Goal: Task Accomplishment & Management: Use online tool/utility

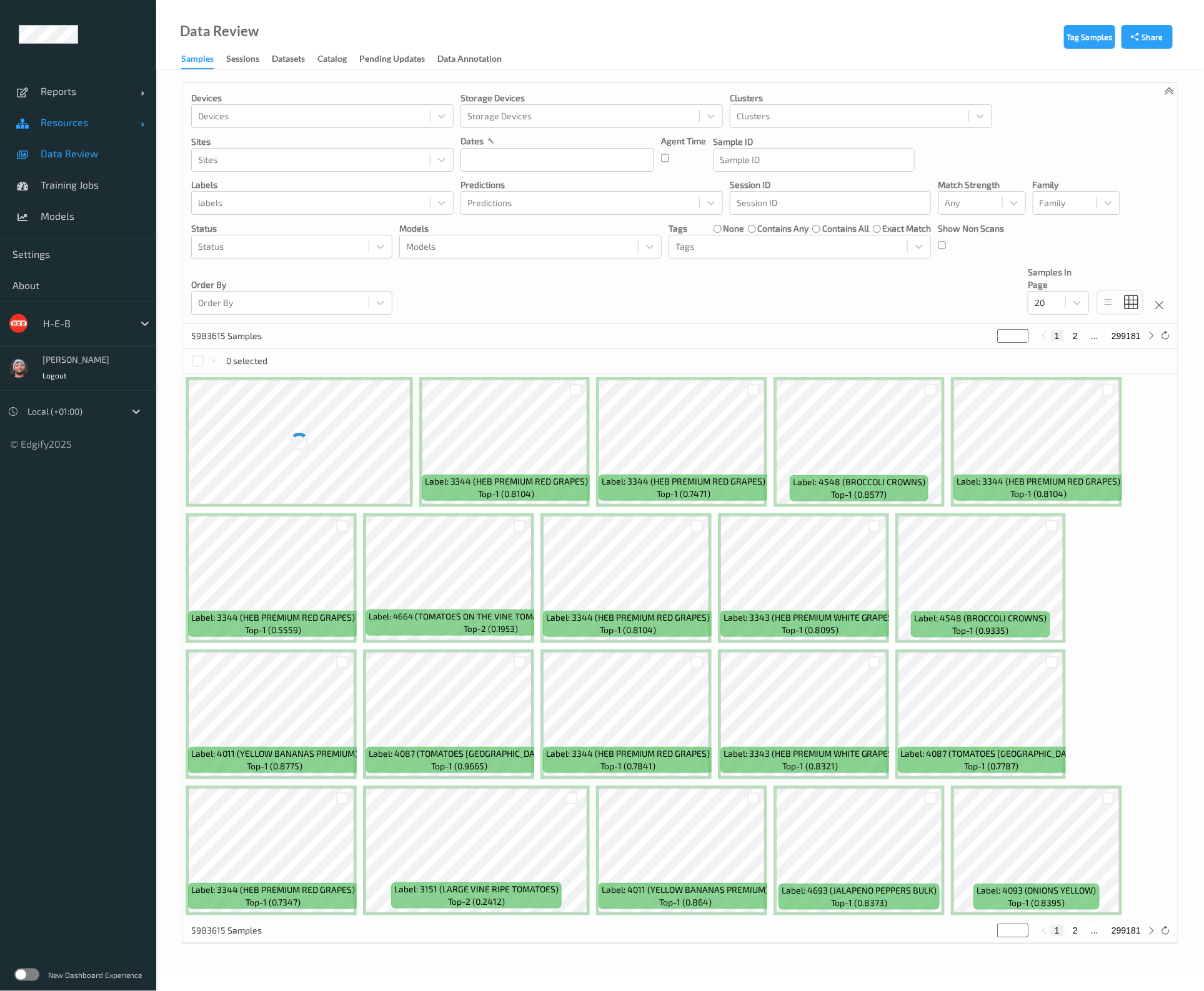
click at [68, 123] on span "Resources" at bounding box center [91, 123] width 100 height 13
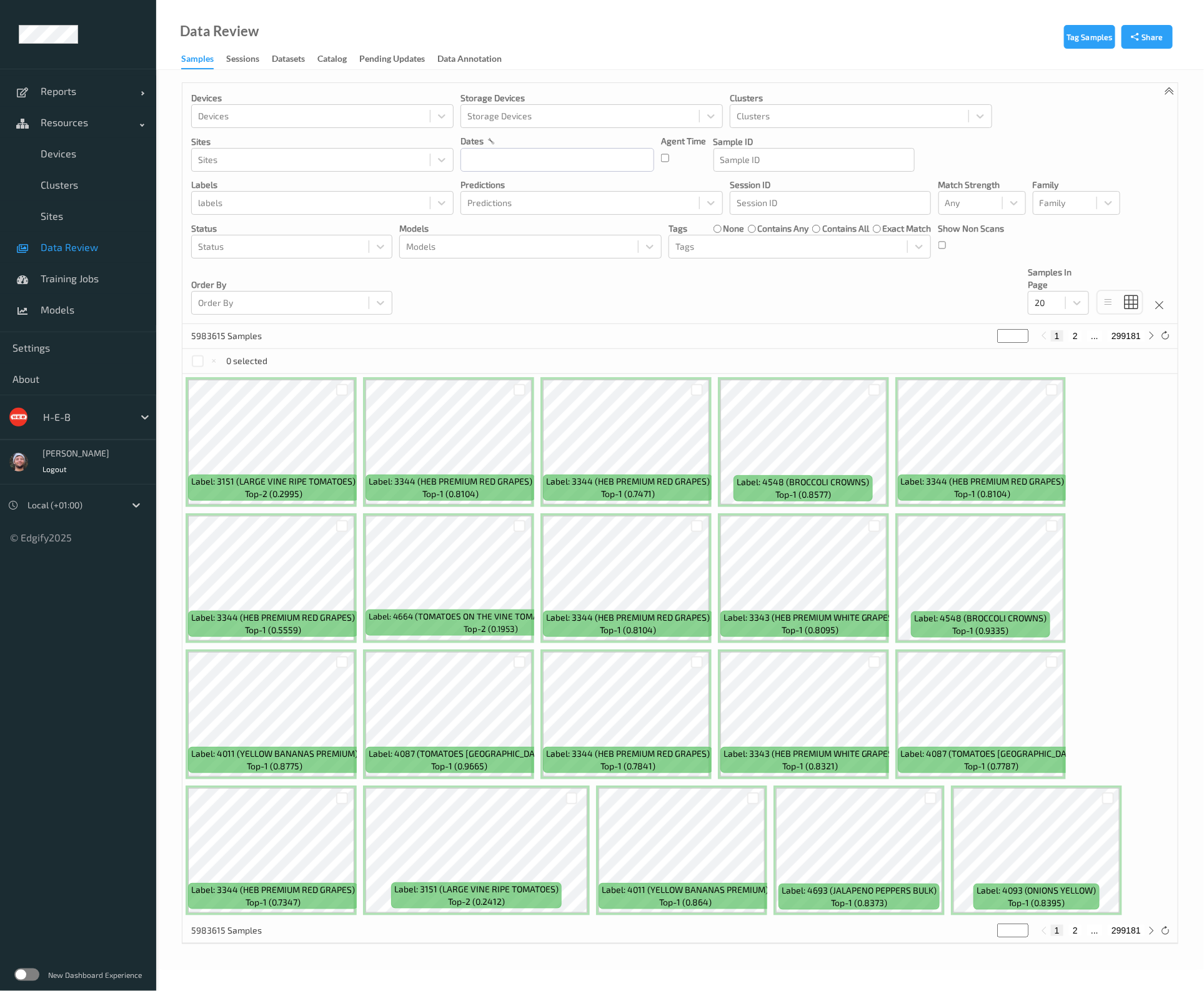
click at [78, 419] on div at bounding box center [85, 417] width 84 height 15
type input "bonu"
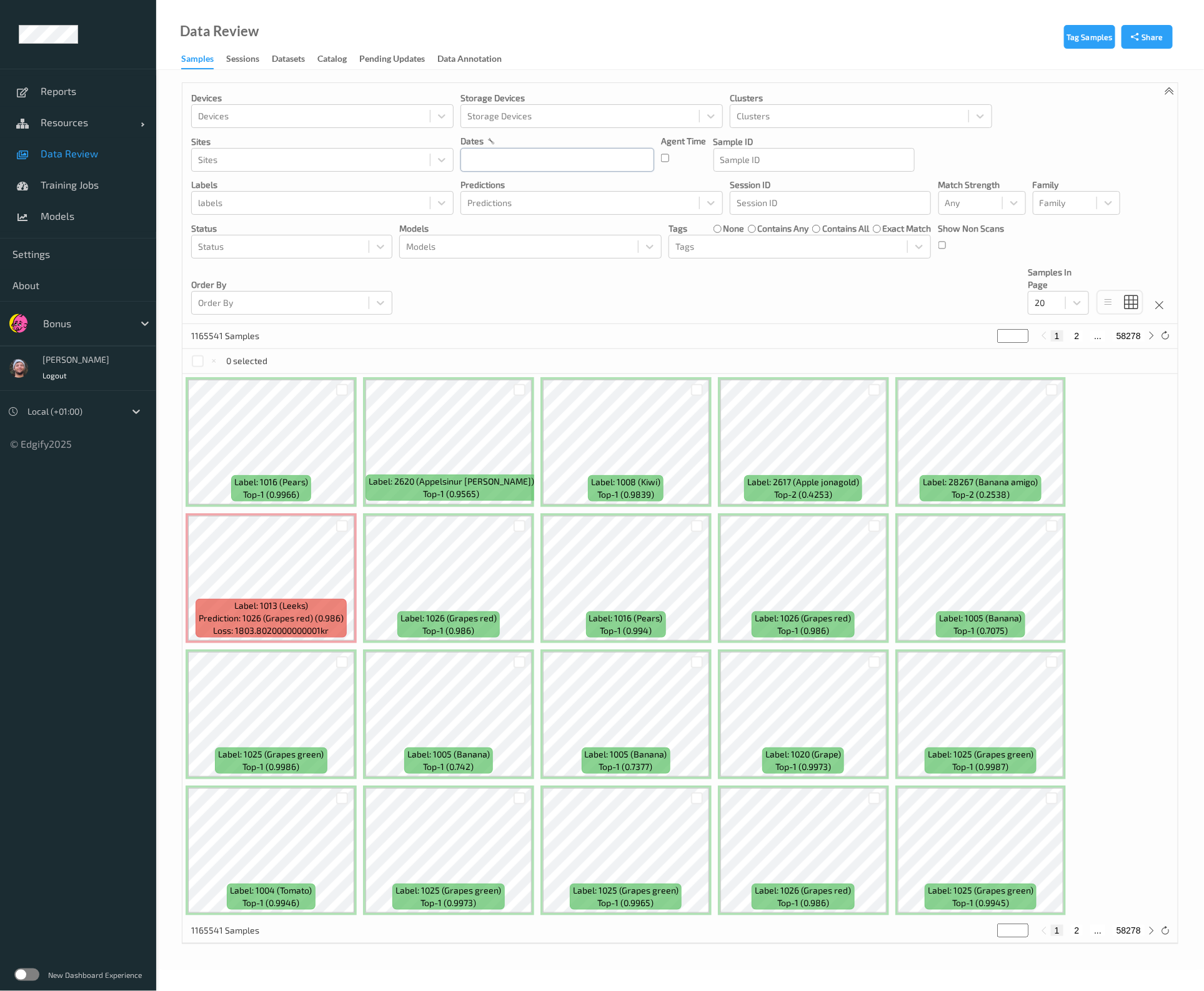
click at [587, 161] on input "text" at bounding box center [557, 160] width 194 height 24
click at [587, 316] on div "26" at bounding box center [583, 306] width 21 height 21
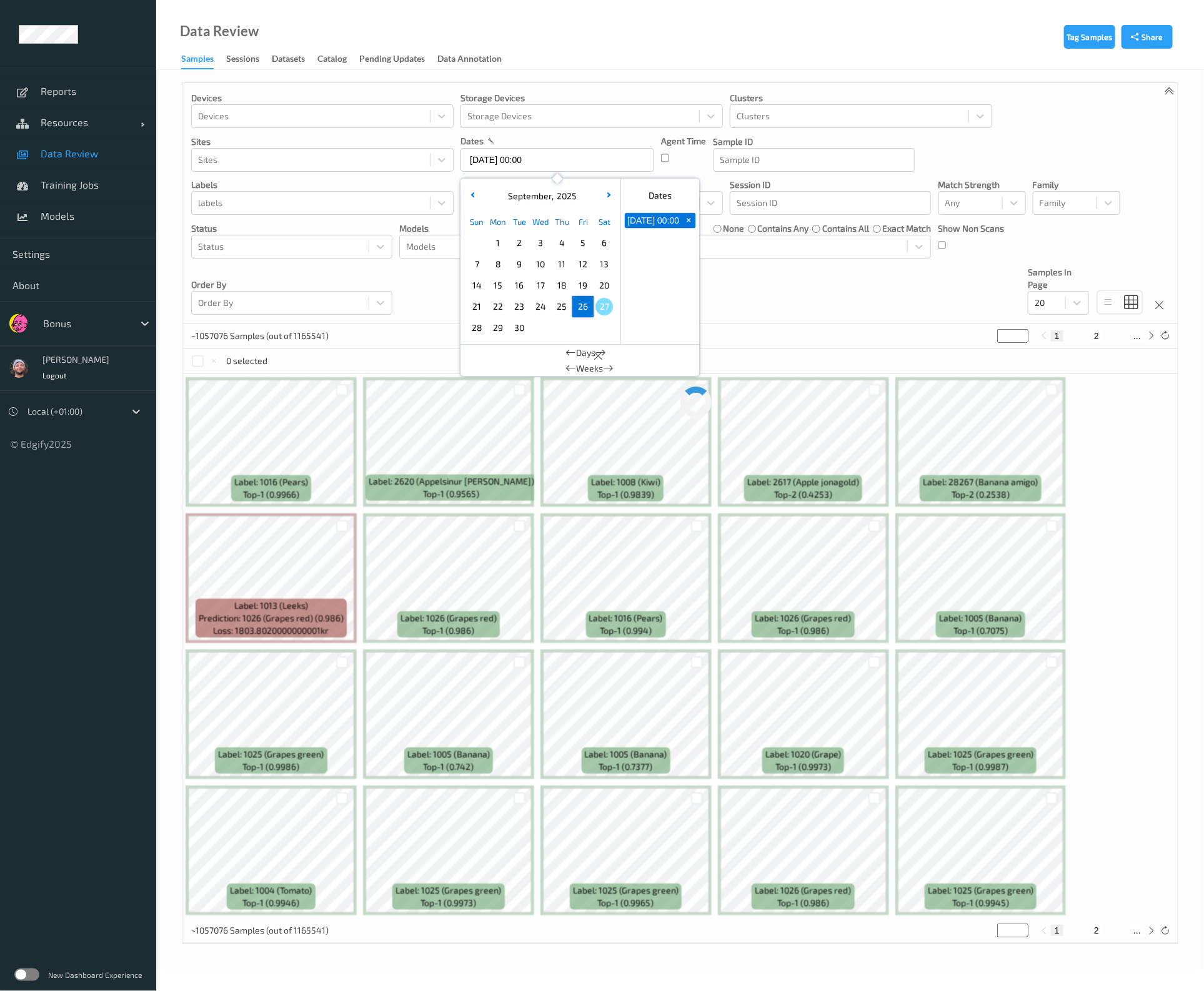
click at [587, 306] on span "26" at bounding box center [583, 306] width 18 height 18
type input "26/09/2025 00:00"
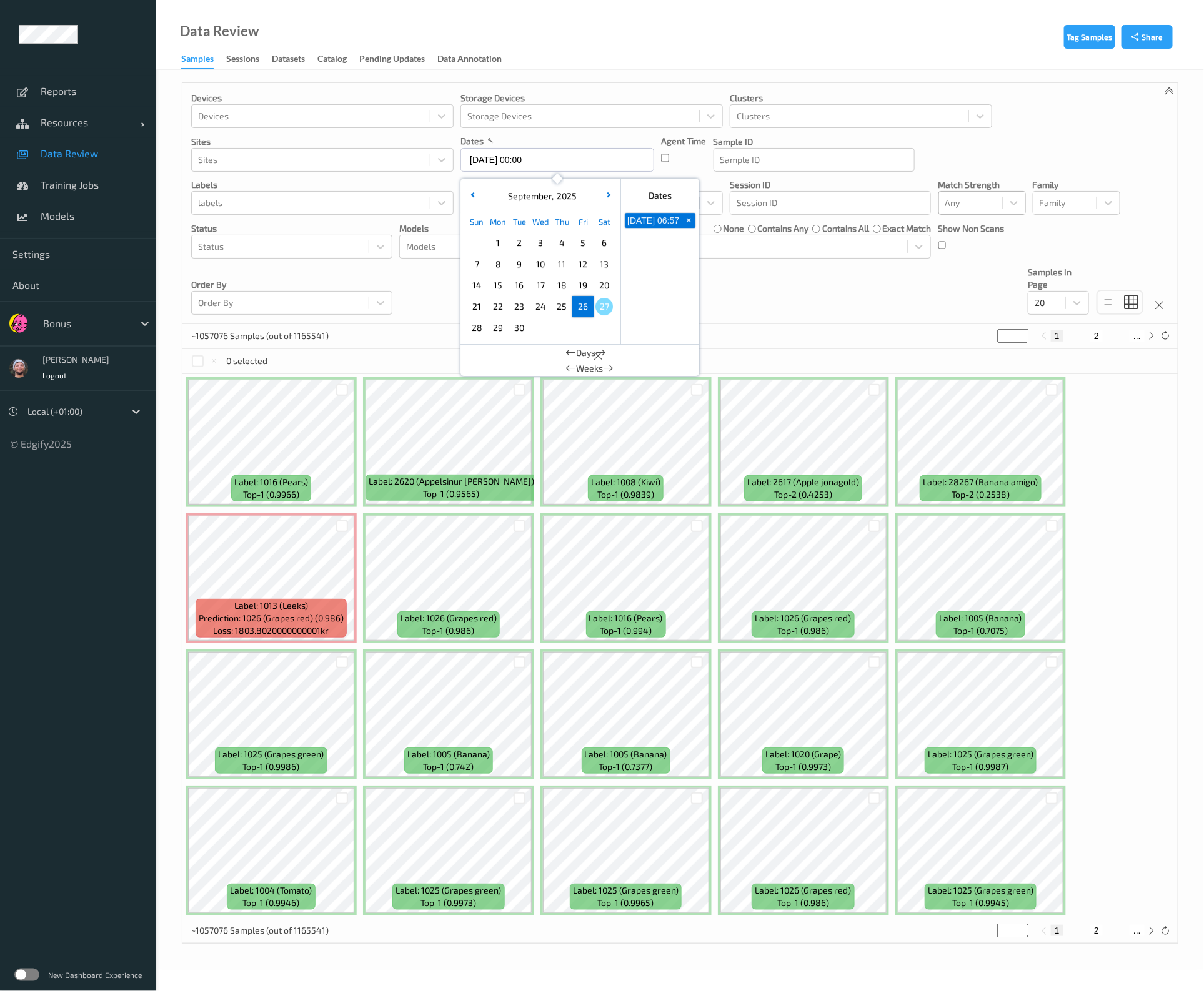
click at [763, 311] on div "Devices Devices Storage Devices Storage Devices Clusters Clusters Sites Sites d…" at bounding box center [680, 203] width 996 height 241
click at [979, 203] on div at bounding box center [971, 203] width 51 height 15
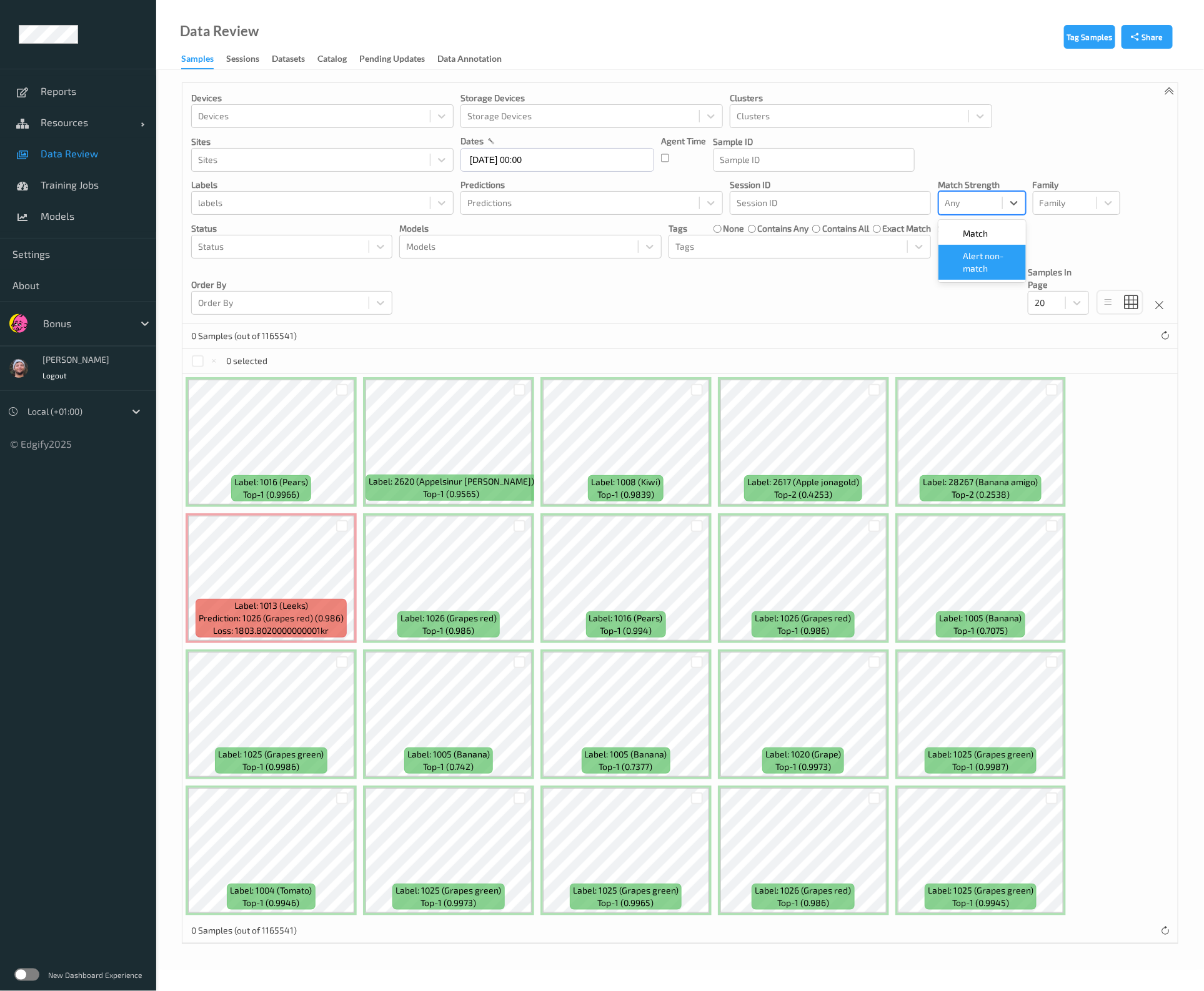
click at [968, 264] on span "Alert non-match" at bounding box center [991, 262] width 55 height 25
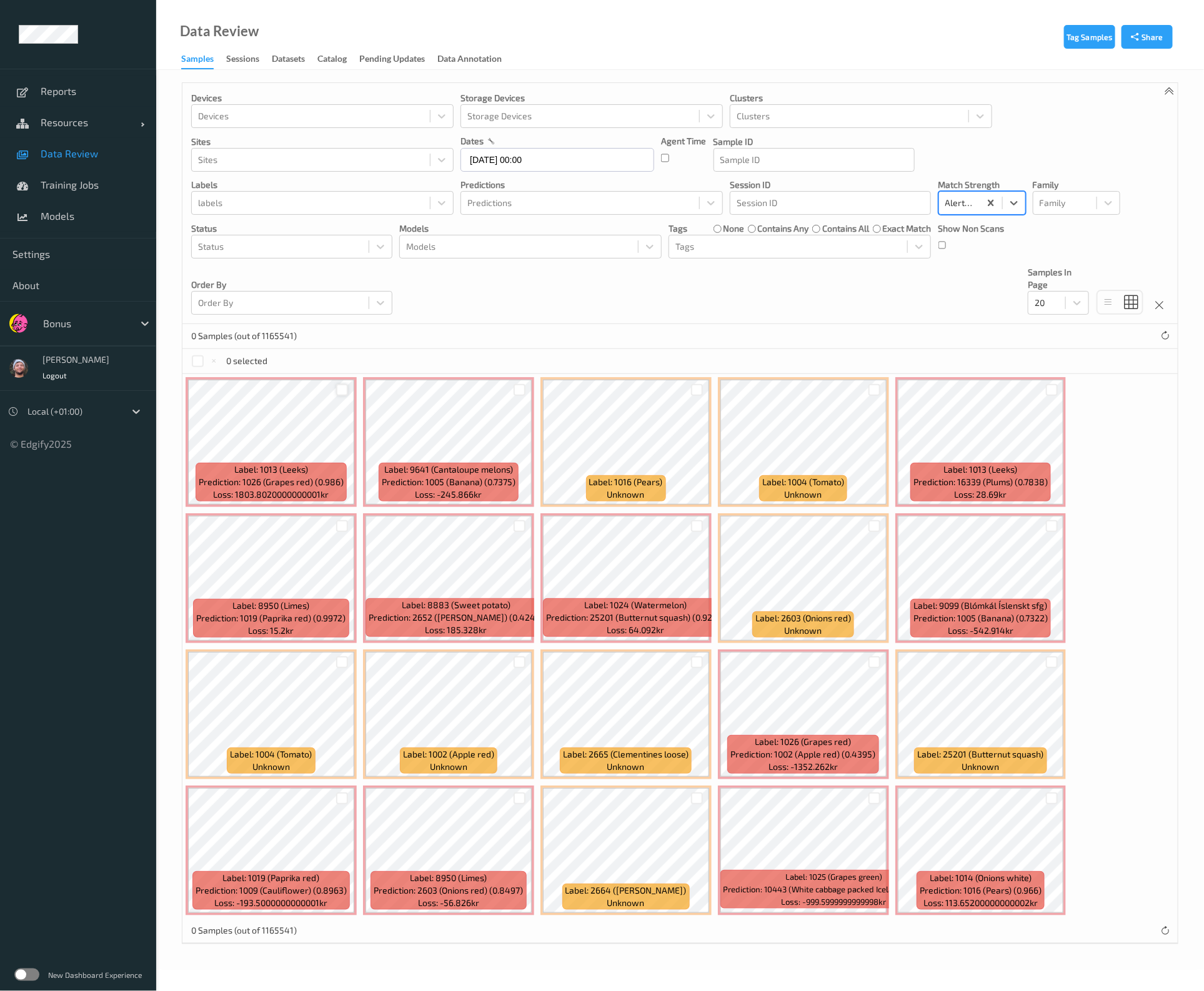
click at [343, 389] on div at bounding box center [342, 390] width 12 height 12
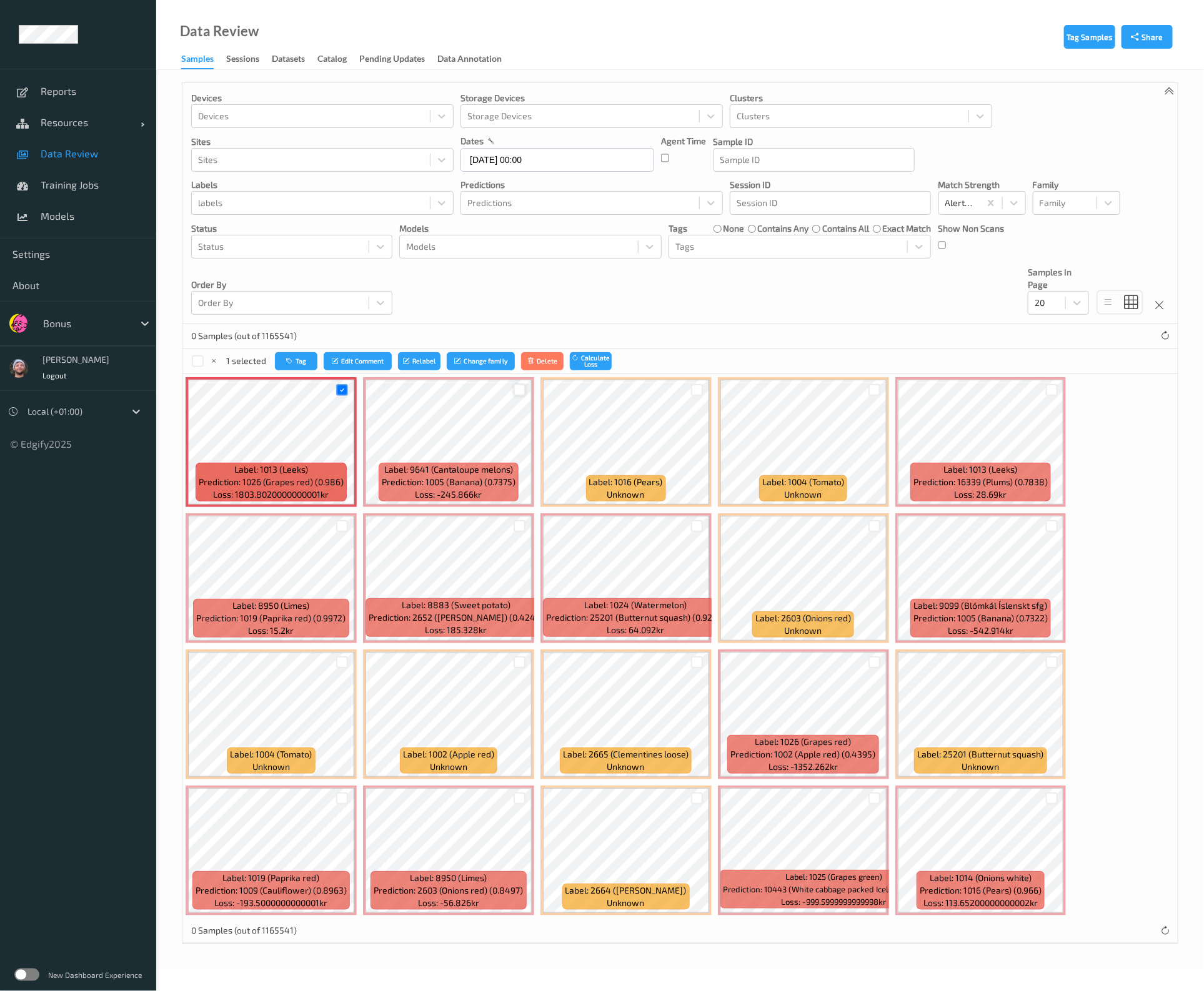
click at [518, 388] on div at bounding box center [519, 390] width 12 height 12
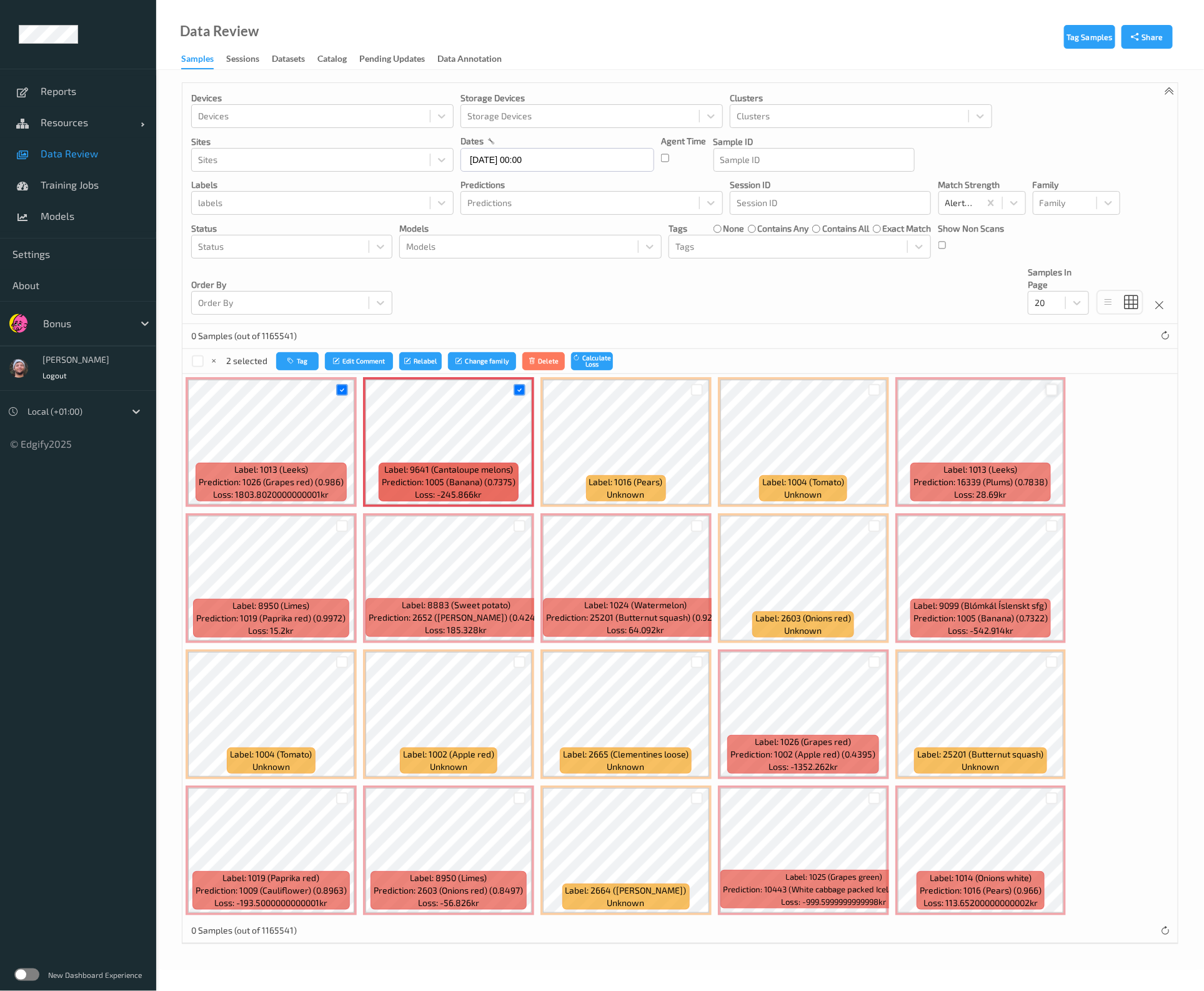
click at [1047, 389] on div at bounding box center [1052, 390] width 12 height 12
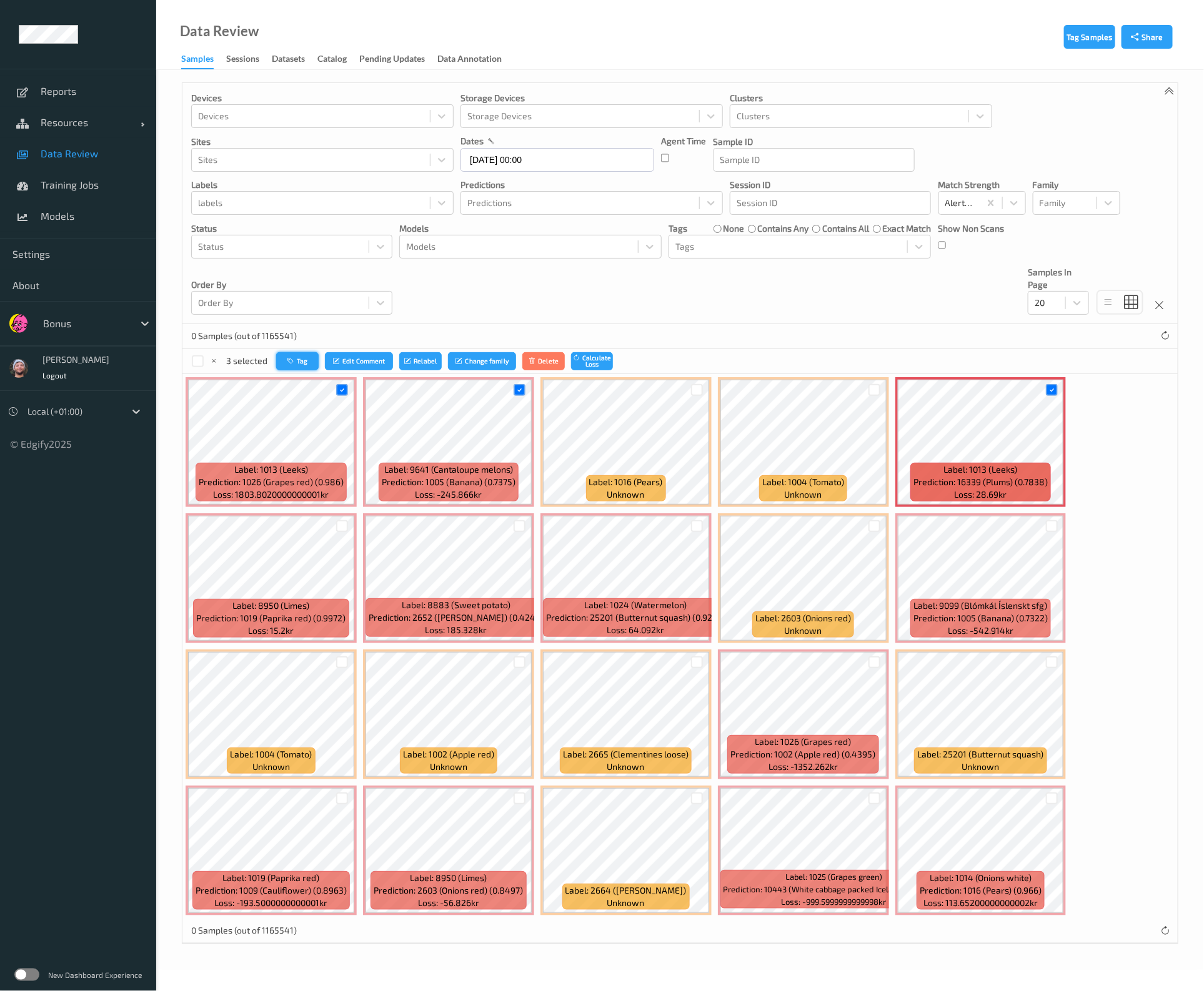
click at [301, 365] on button "Tag" at bounding box center [297, 361] width 43 height 18
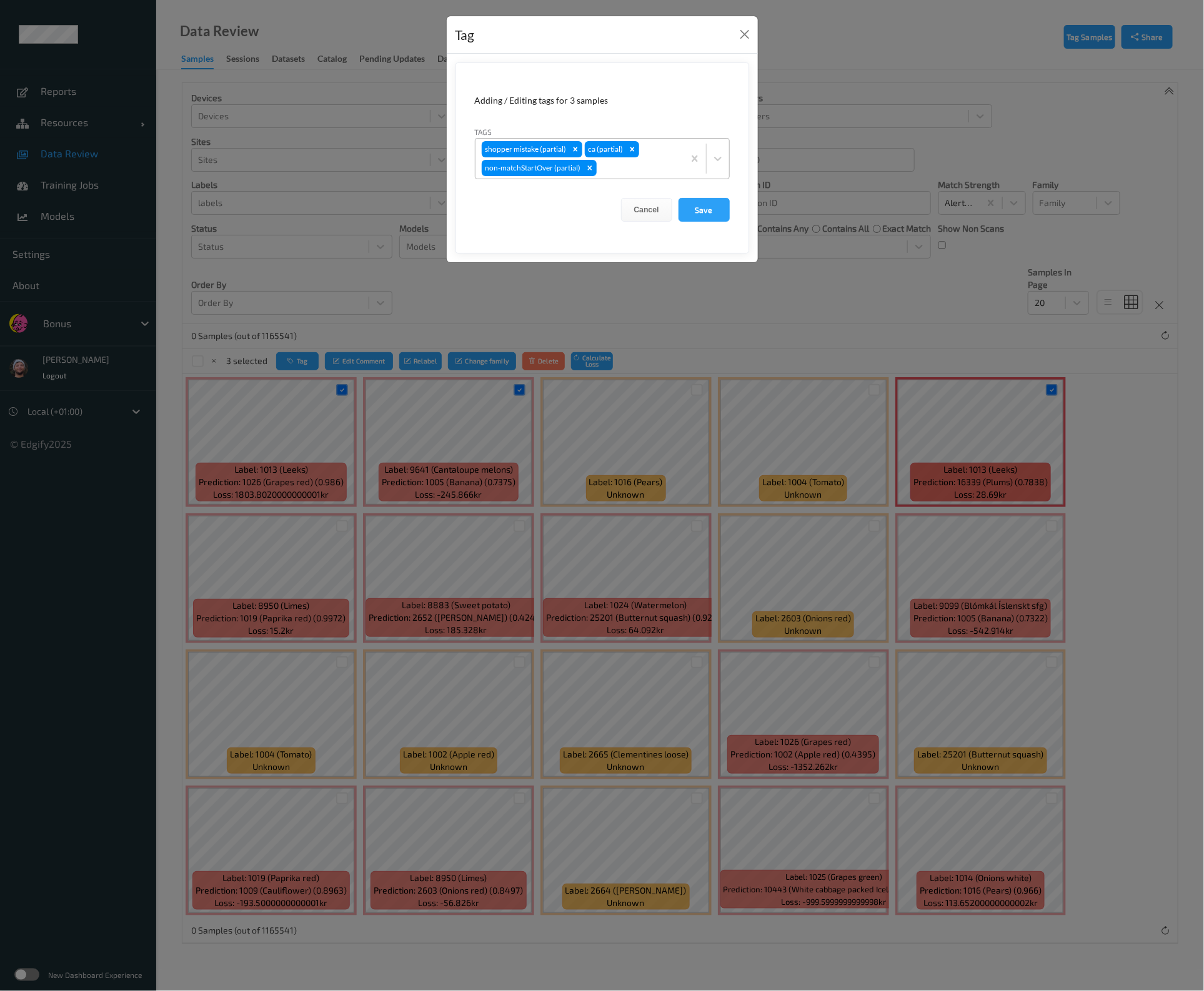
click at [622, 168] on div at bounding box center [638, 168] width 78 height 15
type input "ca"
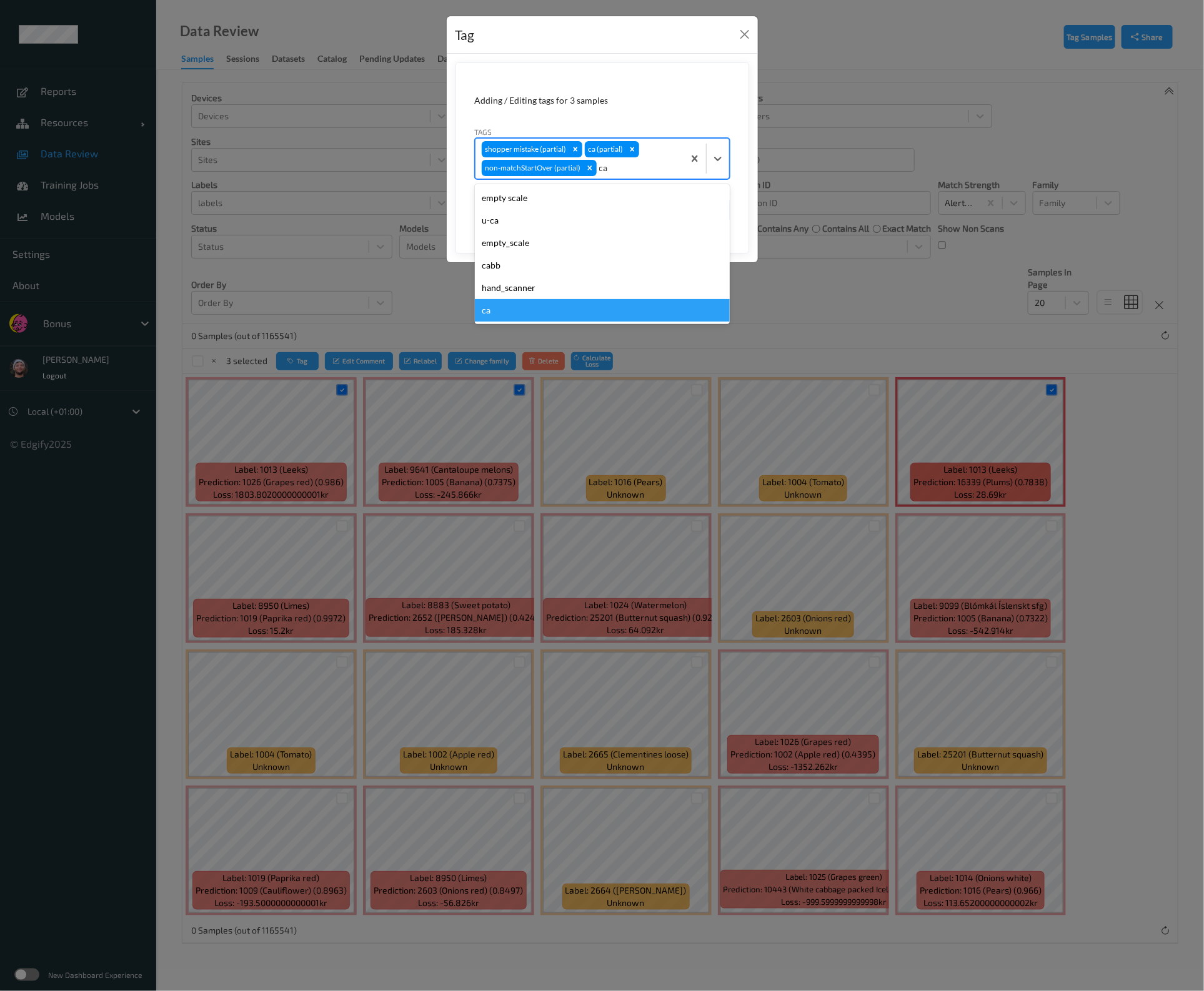
click at [492, 315] on div "ca" at bounding box center [602, 311] width 255 height 22
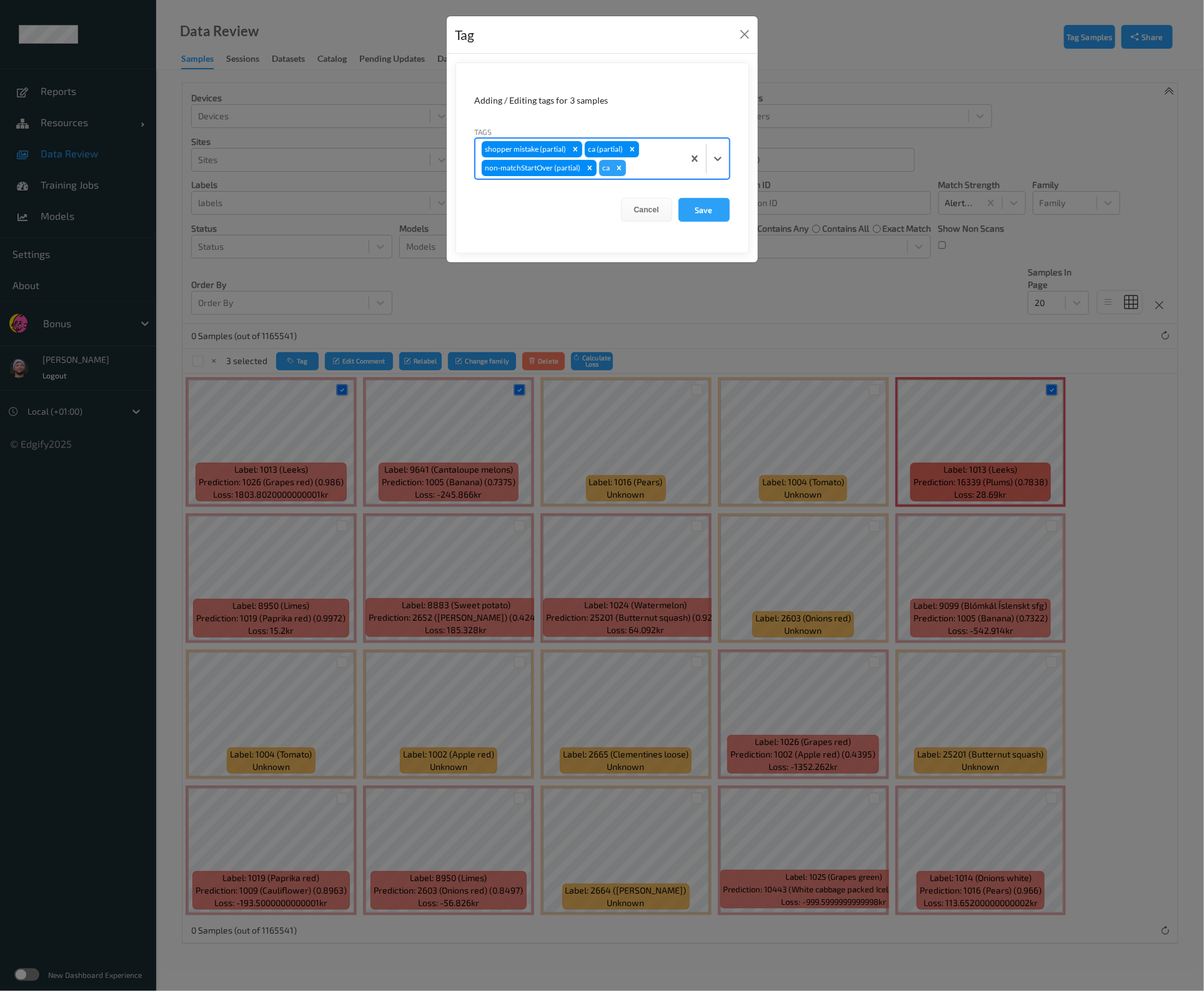
type input "s"
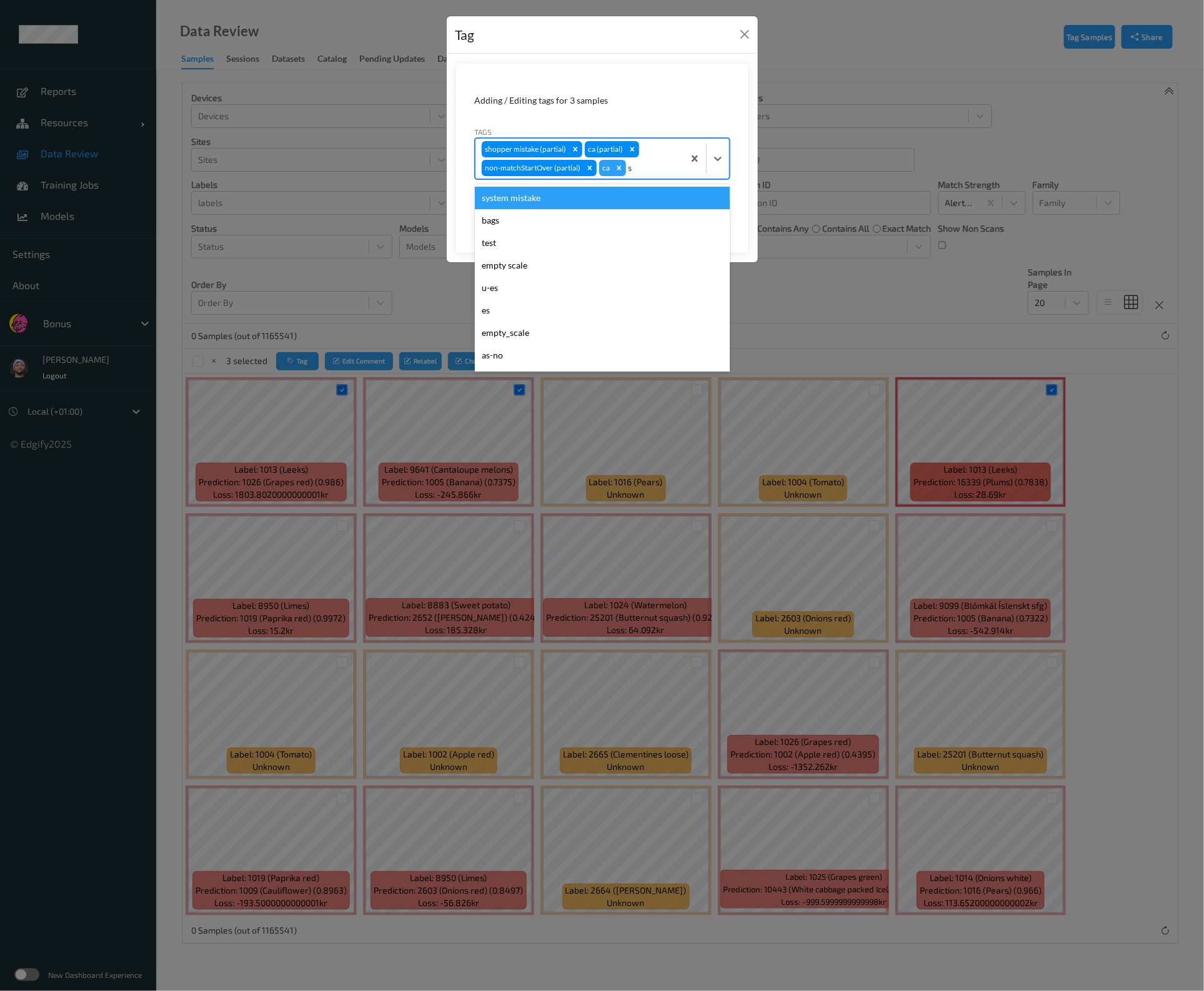
click at [538, 196] on div "system mistake" at bounding box center [602, 198] width 255 height 22
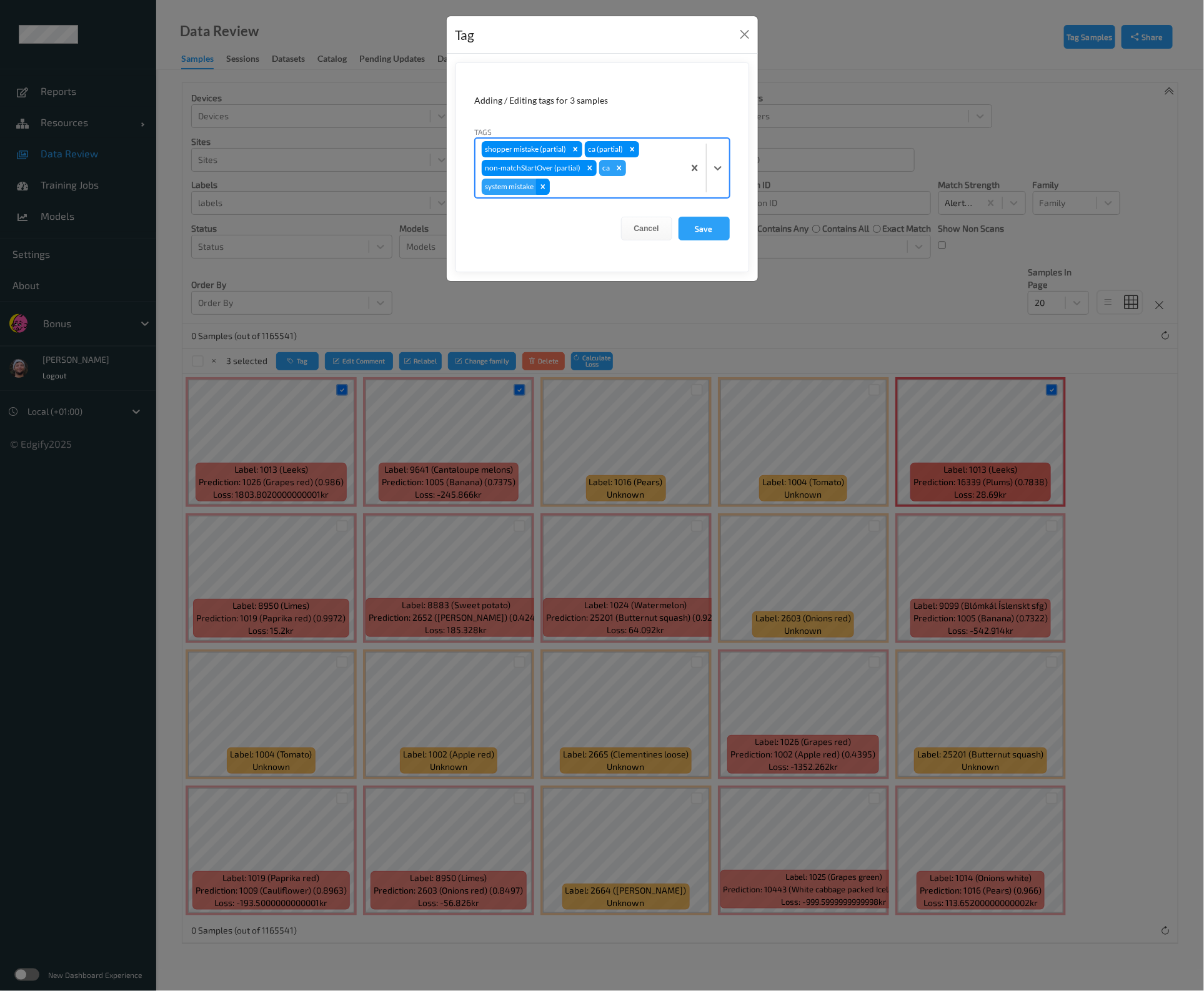
click at [549, 186] on div "Remove system mistake" at bounding box center [543, 187] width 14 height 16
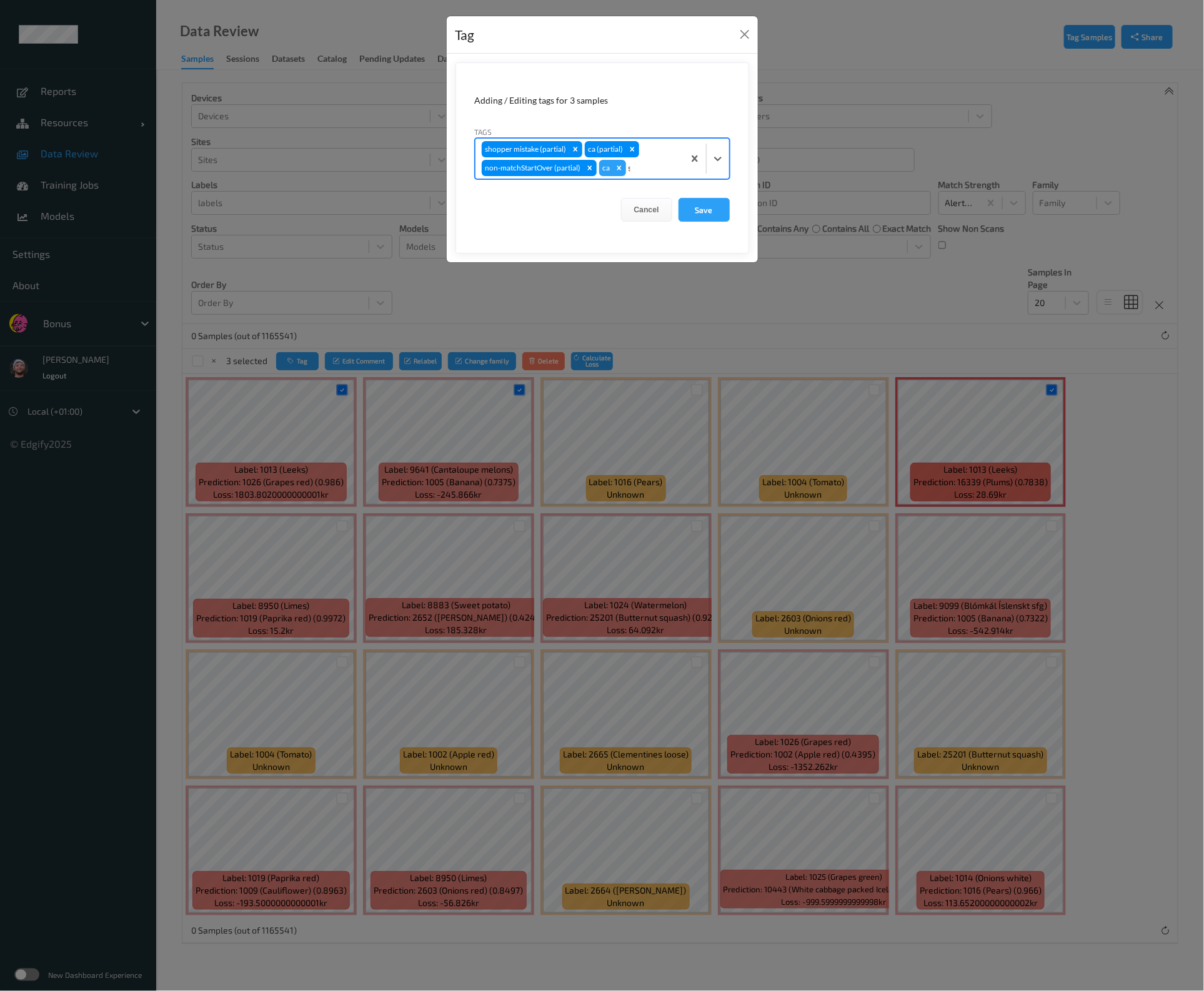
type input "sh"
click at [543, 194] on div "shopper mistake" at bounding box center [602, 198] width 255 height 22
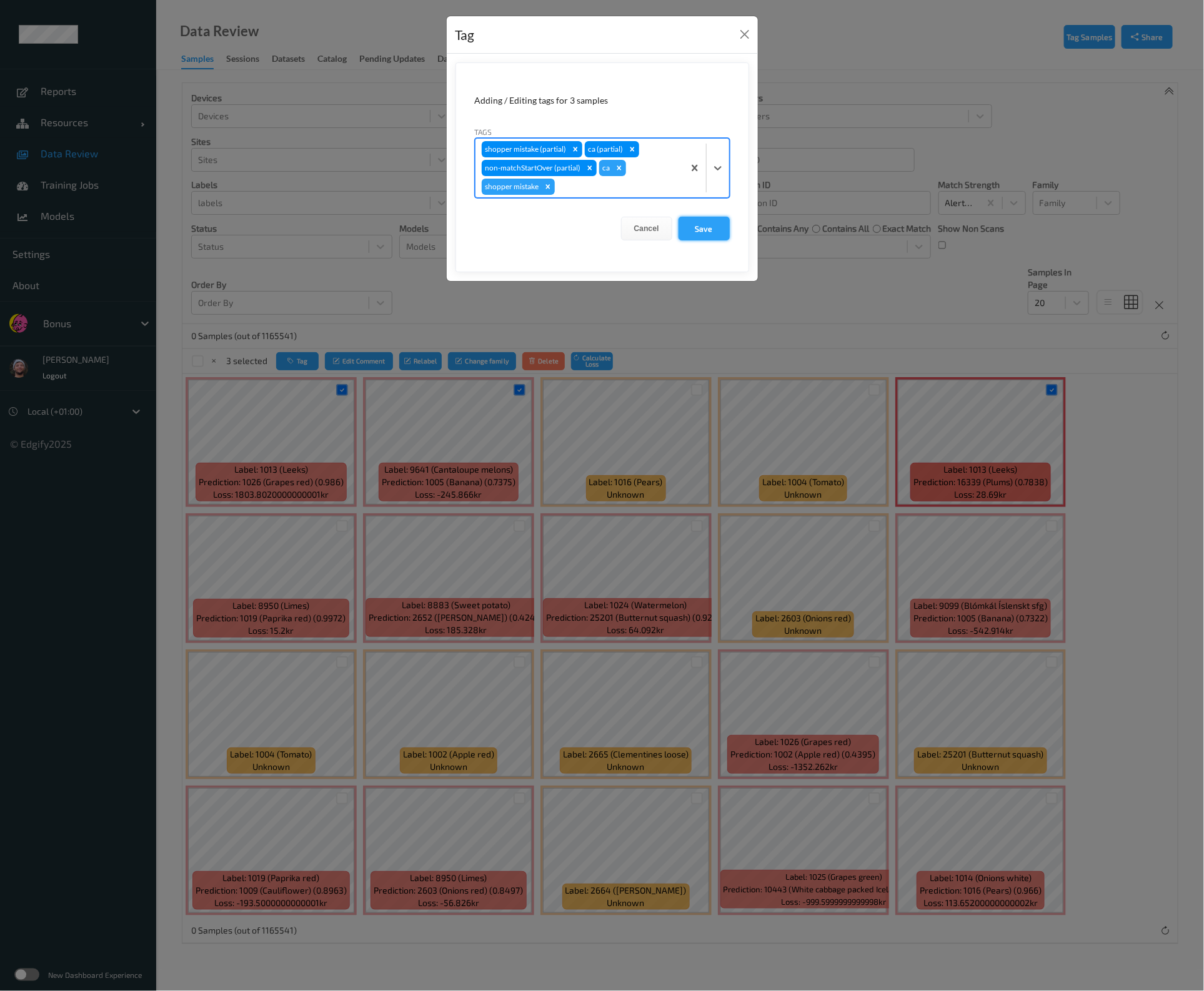
click at [706, 229] on button "Save" at bounding box center [704, 229] width 51 height 24
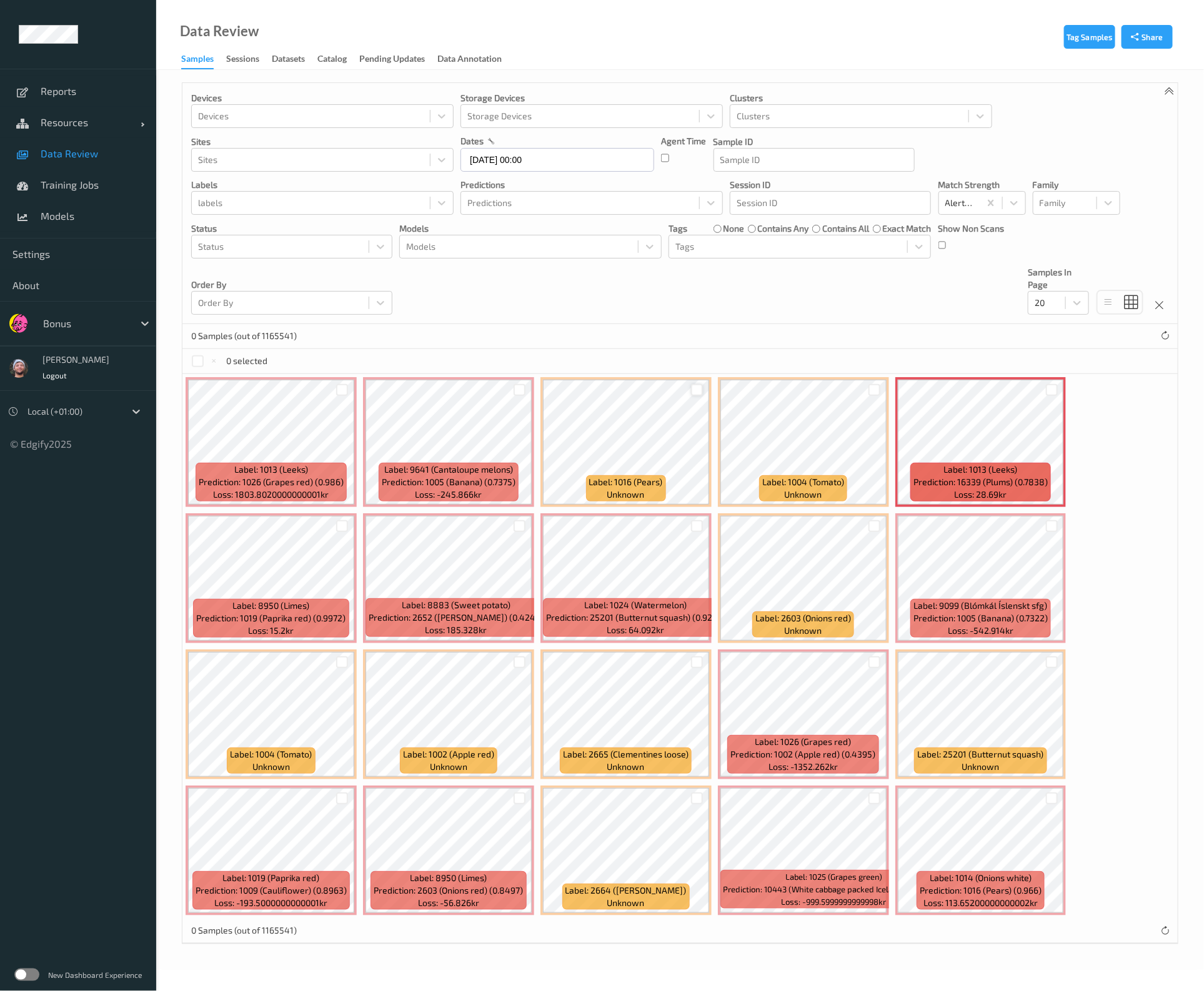
click at [696, 386] on div at bounding box center [697, 390] width 12 height 12
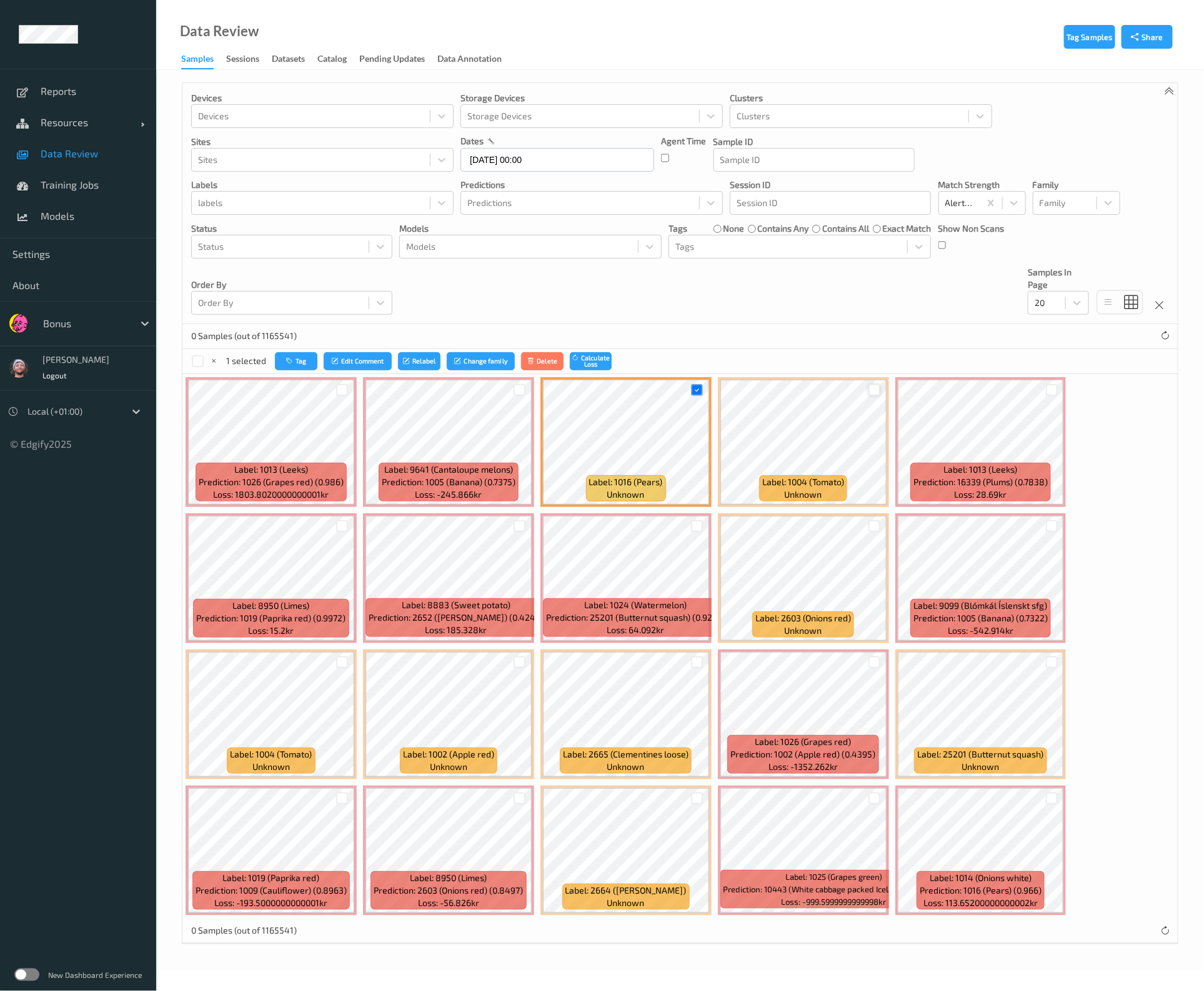
click at [869, 389] on div at bounding box center [874, 390] width 12 height 12
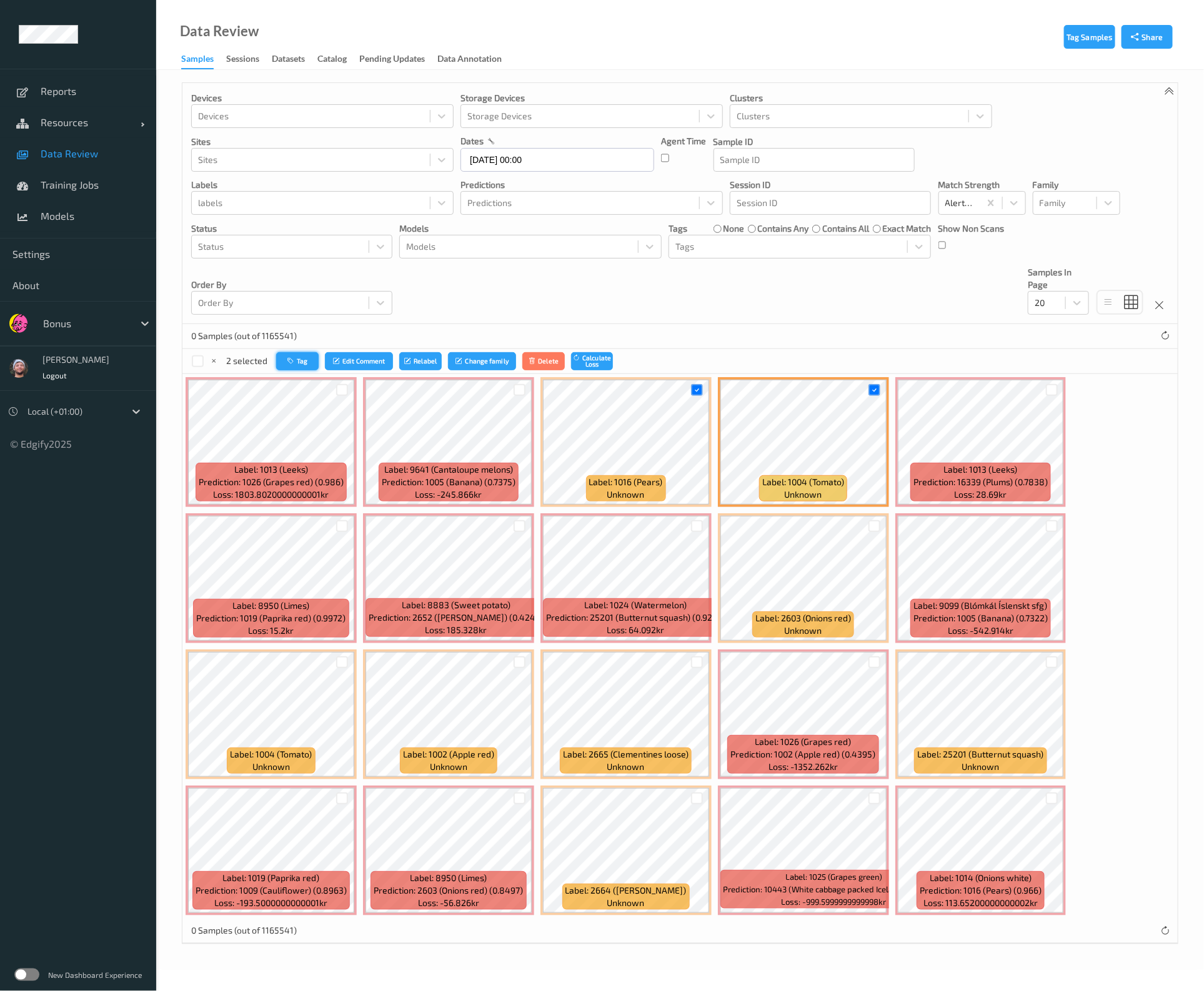
click at [288, 353] on button "Tag" at bounding box center [297, 361] width 43 height 18
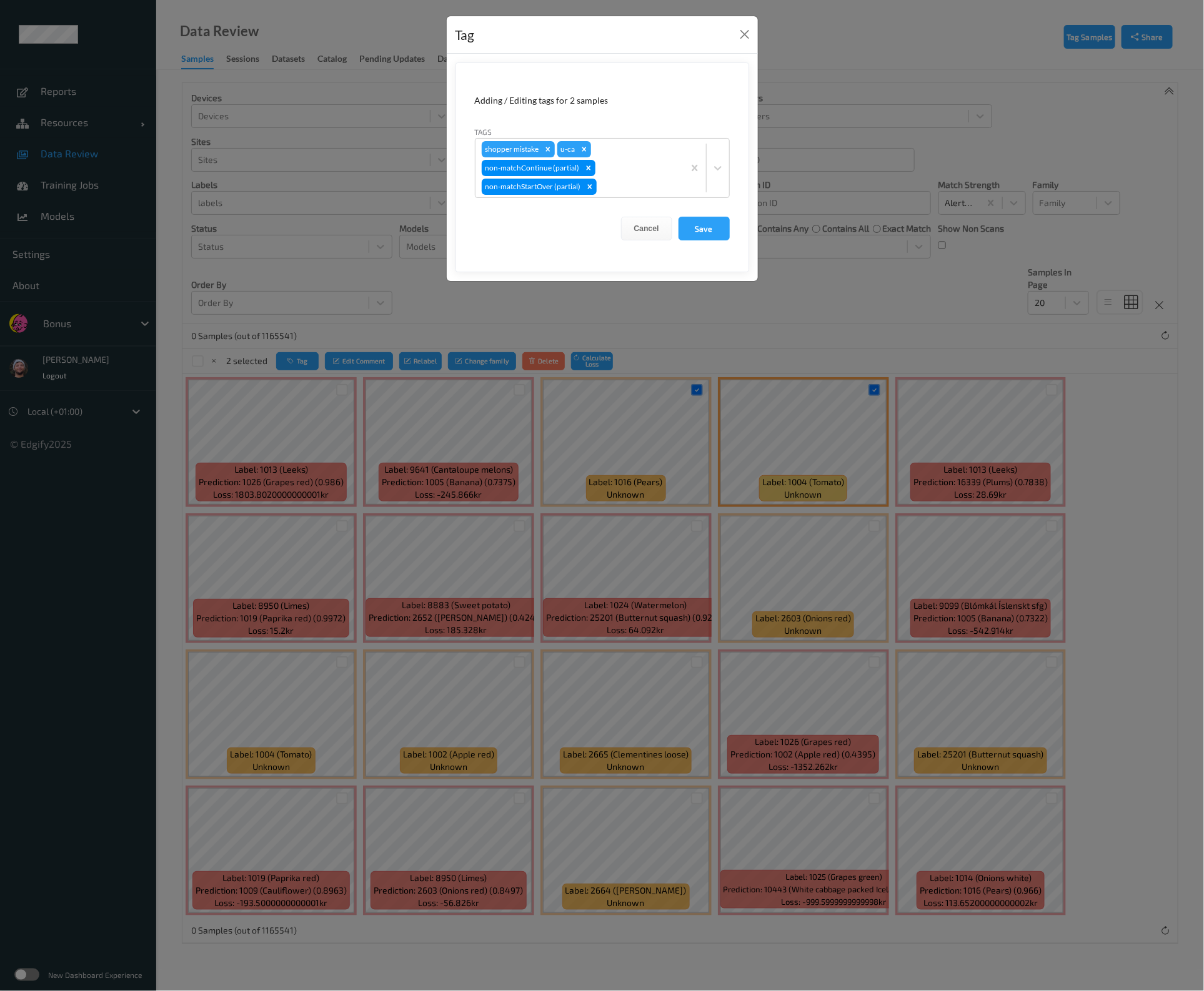
click at [384, 236] on div "Tag Adding / Editing tags for 2 samples Tags shopper mistake u-ca non-matchCont…" at bounding box center [602, 495] width 1204 height 991
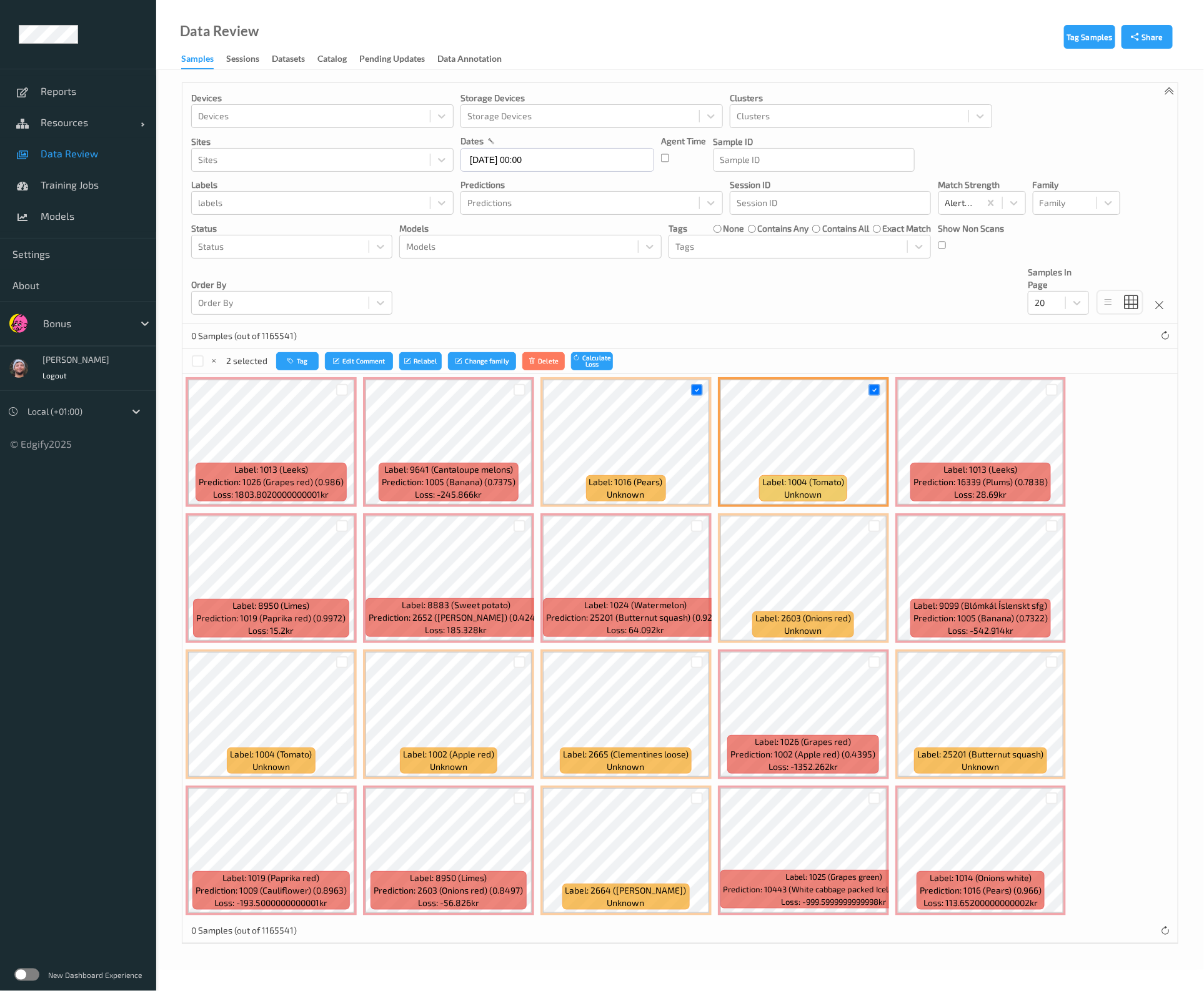
click at [98, 154] on span "Data Review" at bounding box center [92, 154] width 103 height 13
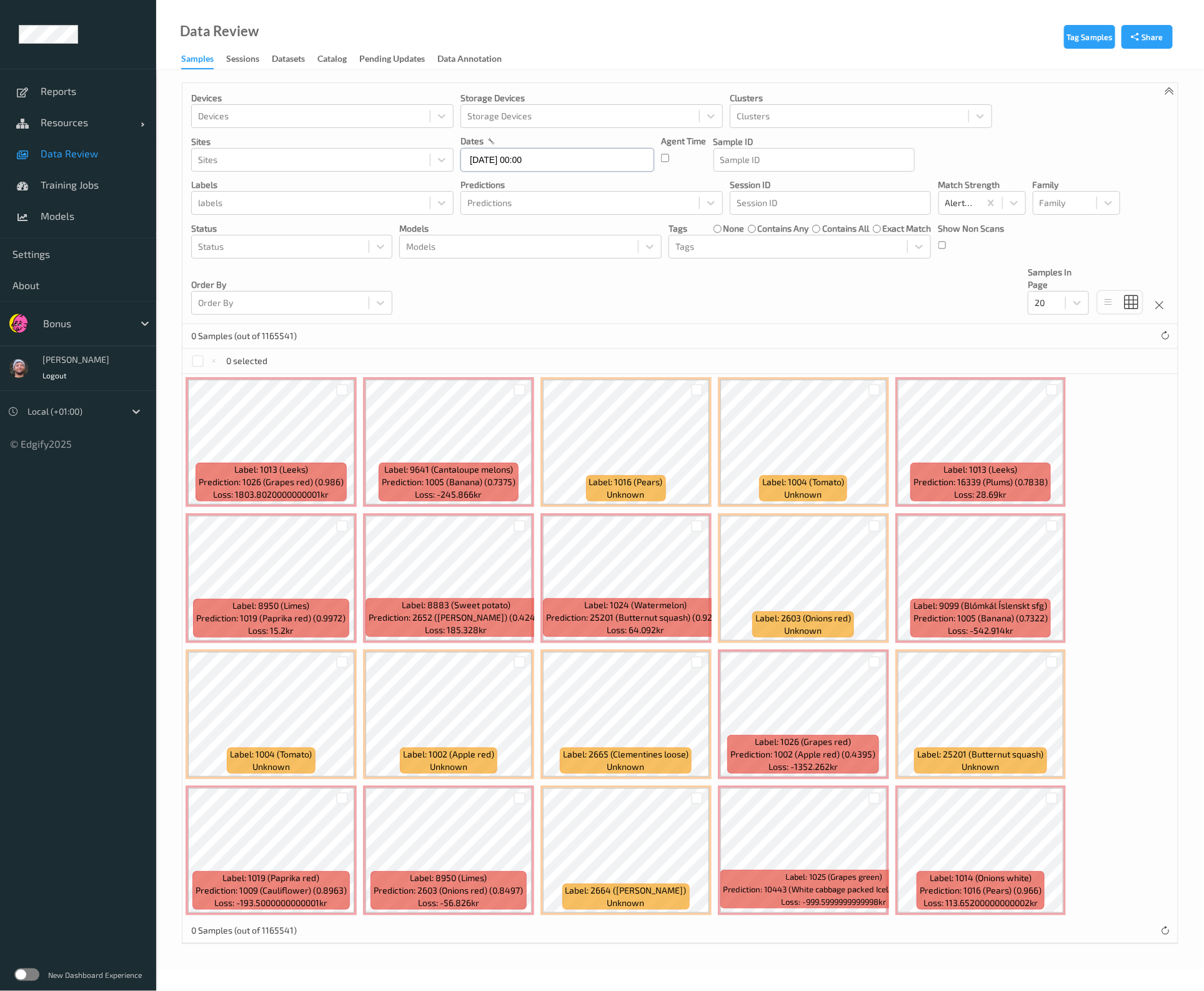
click at [581, 159] on input "26/09/2025 00:00" at bounding box center [557, 160] width 194 height 24
click at [582, 311] on span "26" at bounding box center [583, 306] width 18 height 18
type input "26/09/2025 00:00 -> 26/09/2025 23:59"
click at [898, 283] on div "Devices Devices Storage Devices Storage Devices Clusters Clusters Sites Sites d…" at bounding box center [680, 203] width 996 height 241
click at [978, 198] on div "Alert non-match" at bounding box center [960, 203] width 41 height 20
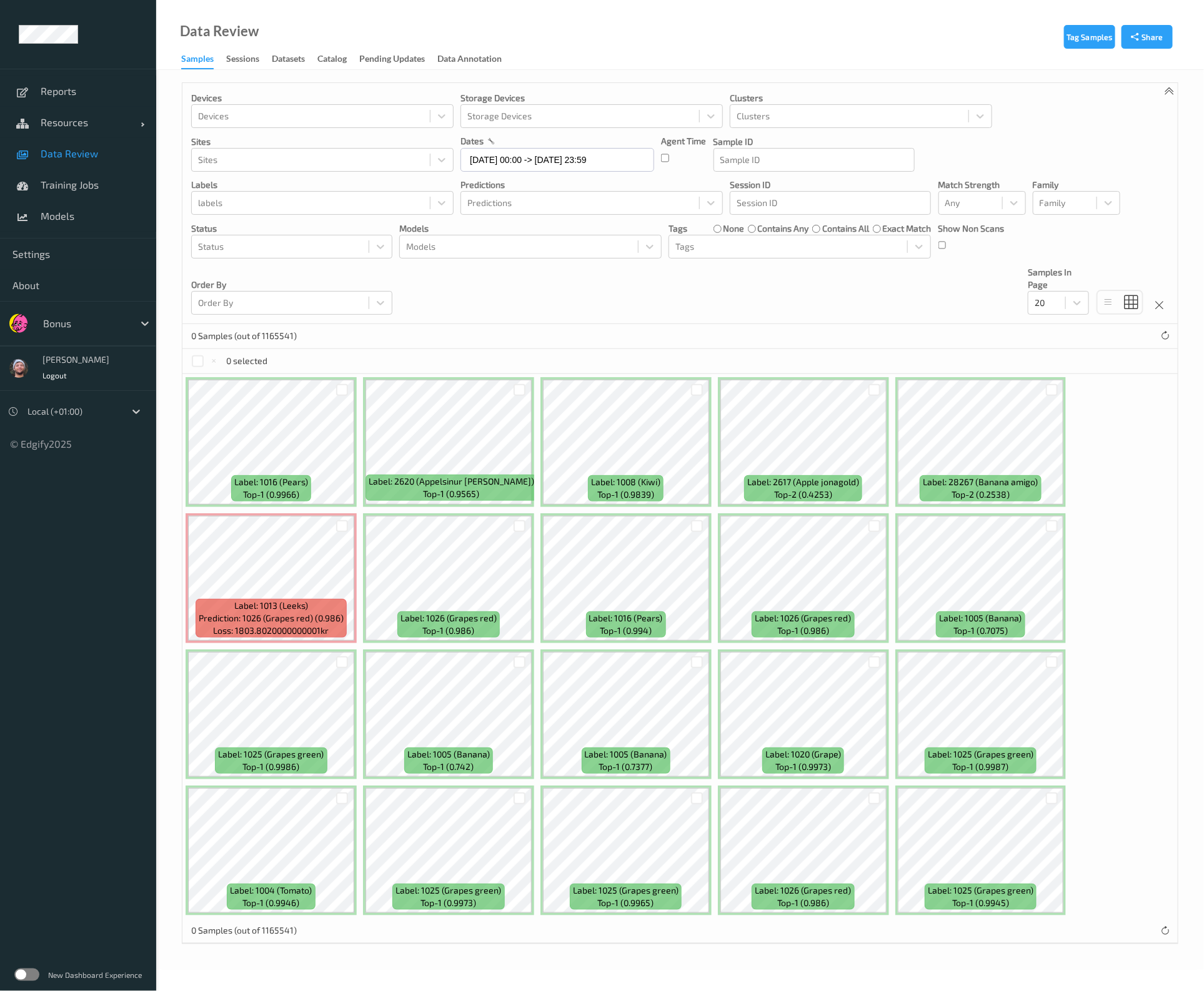
click at [95, 164] on link "Data Review" at bounding box center [78, 154] width 156 height 32
click at [1044, 304] on div at bounding box center [1047, 302] width 25 height 15
click at [1076, 412] on div "200" at bounding box center [1058, 424] width 61 height 22
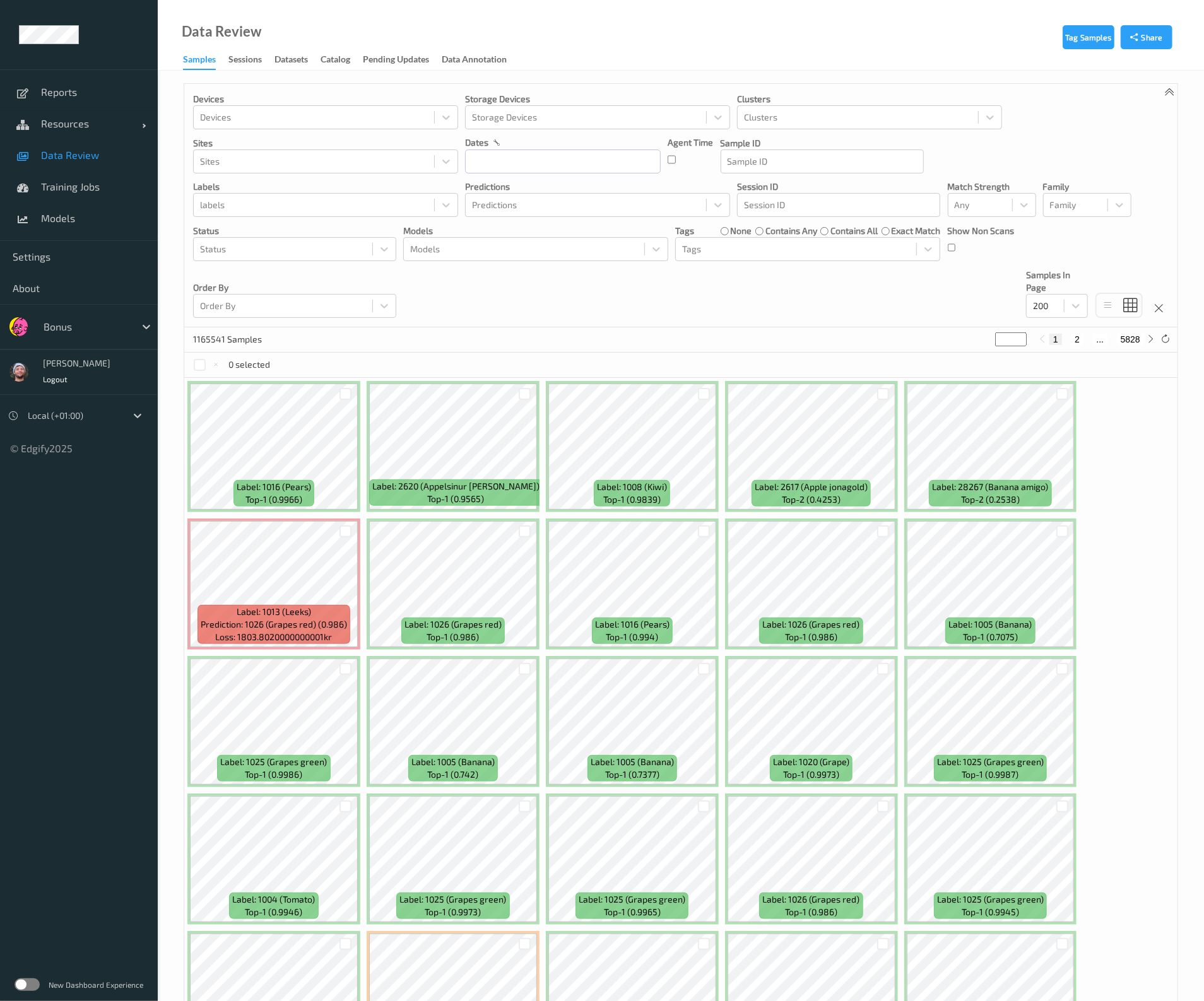
drag, startPoint x: 1007, startPoint y: 339, endPoint x: 944, endPoint y: 338, distance: 63.0
click at [944, 338] on div "1165541 Samples * 1 2 ... 5828" at bounding box center [681, 340] width 994 height 26
type input "**"
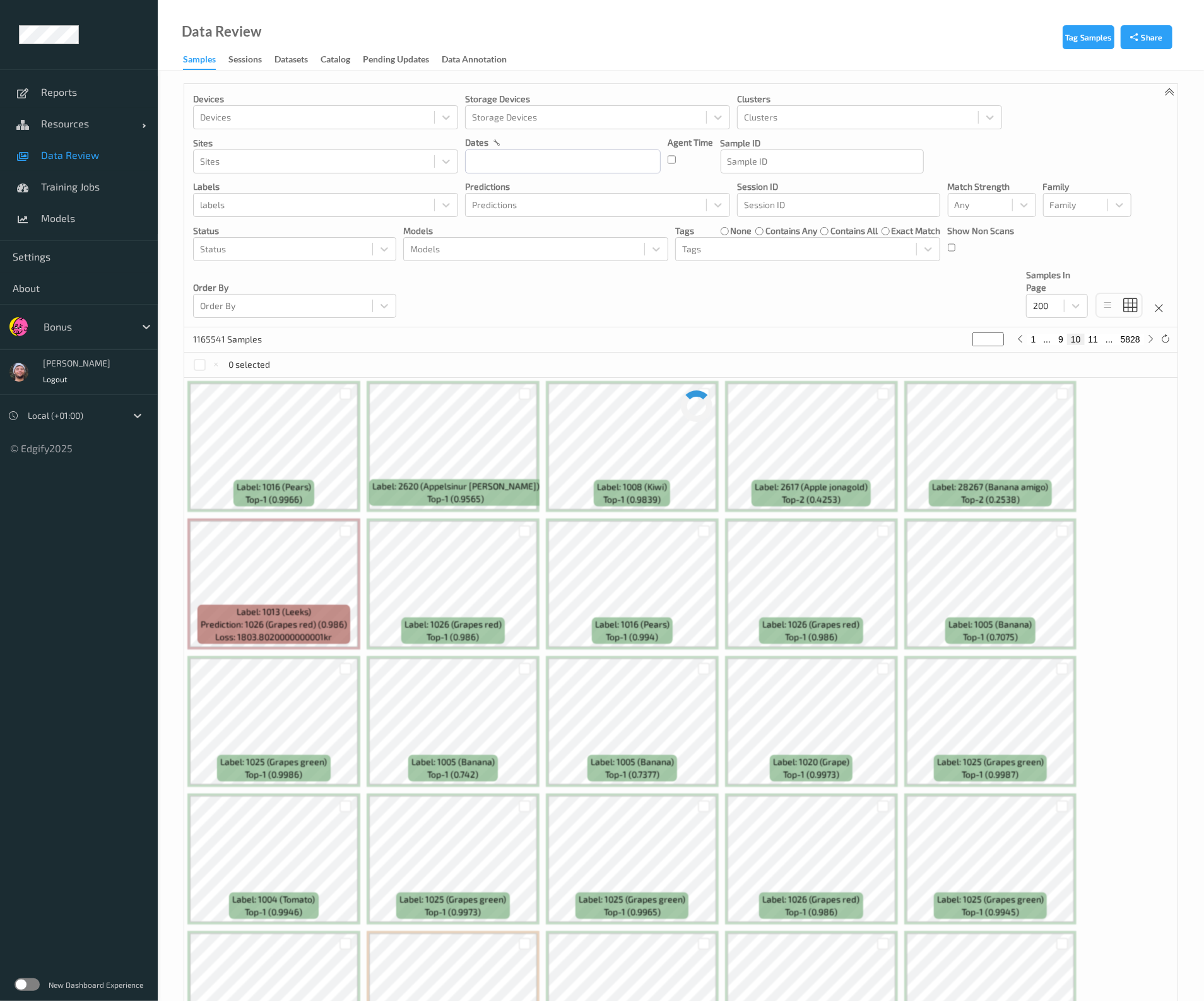
type input "**"
click at [816, 277] on div "Devices Devices Storage Devices Storage Devices Clusters Clusters Sites Sites d…" at bounding box center [681, 205] width 994 height 244
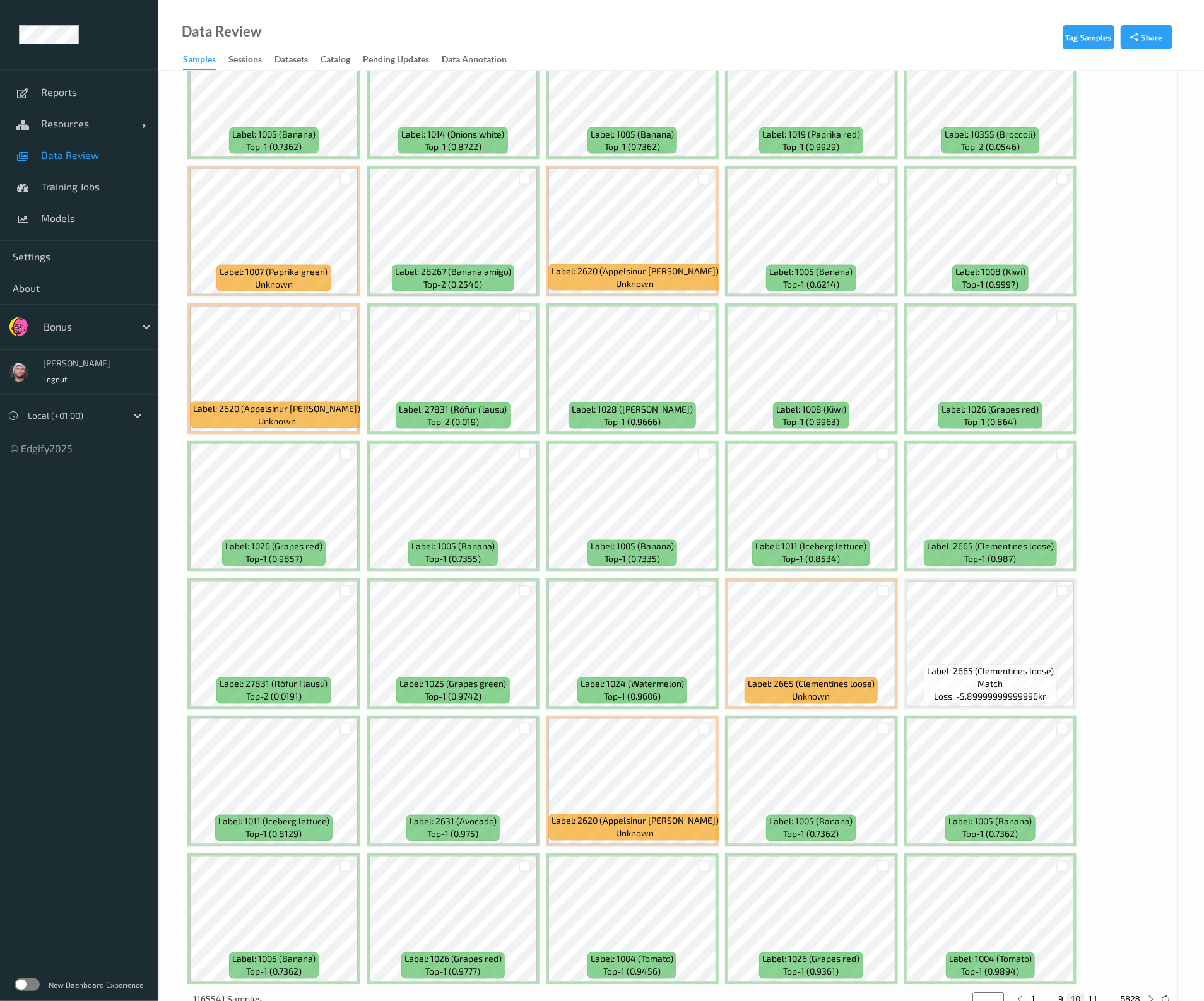
scroll to position [4895, 0]
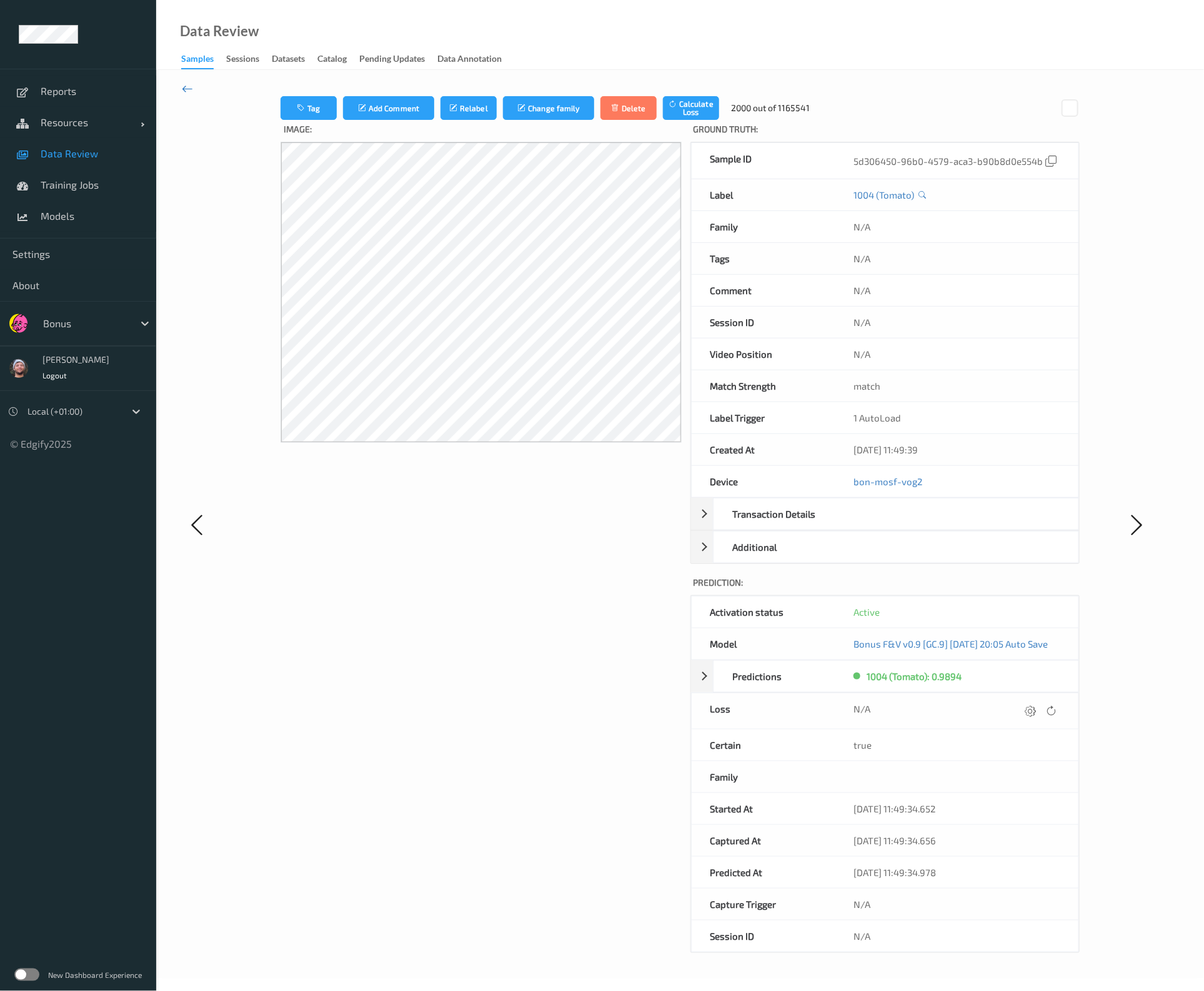
click at [190, 83] on icon at bounding box center [187, 89] width 11 height 14
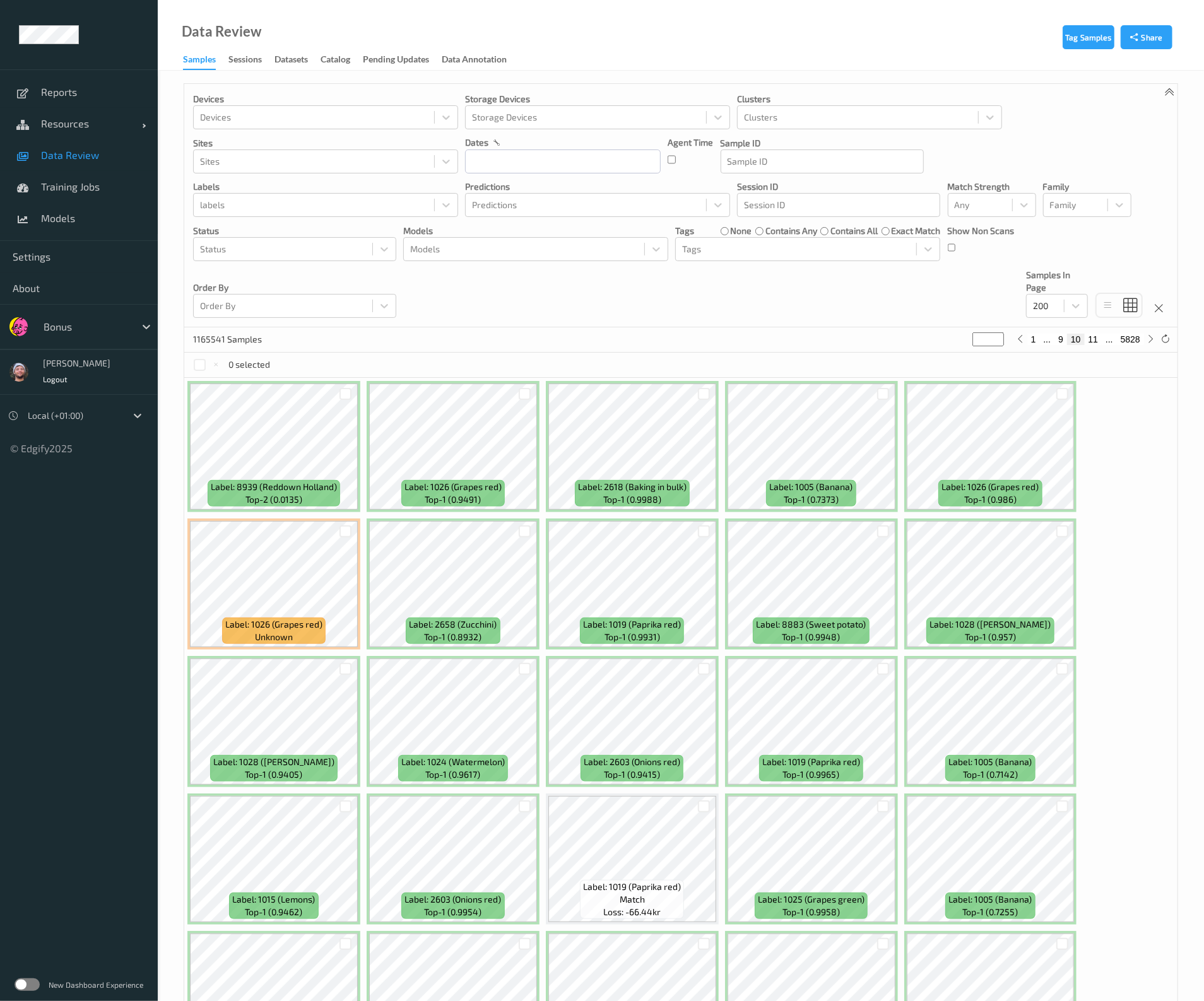
drag, startPoint x: 985, startPoint y: 344, endPoint x: 967, endPoint y: 340, distance: 18.4
click at [967, 340] on div "1165541 Samples ** 1 ... 9 10 11 ... 5828" at bounding box center [681, 340] width 994 height 26
type input "*"
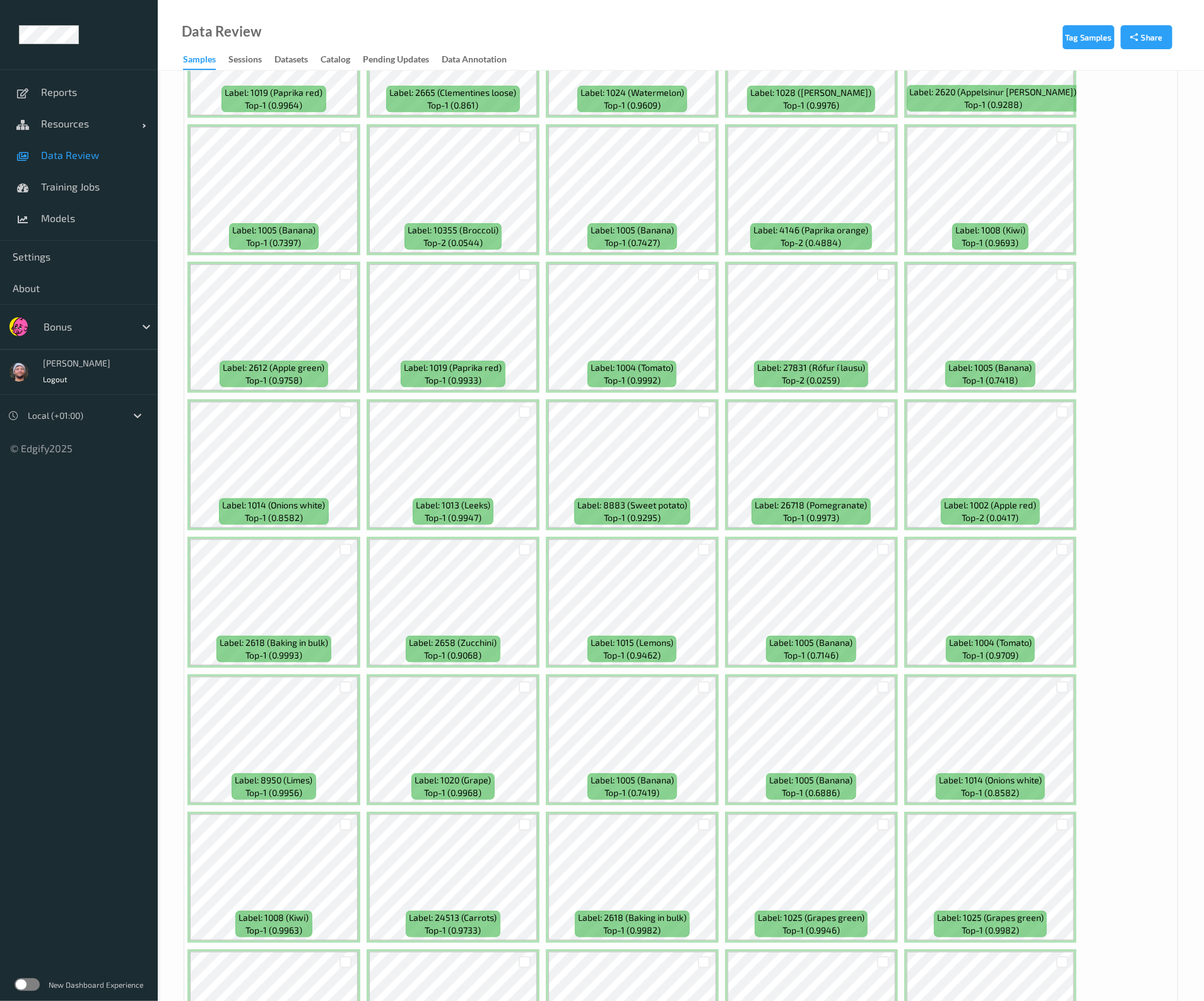
scroll to position [315, 0]
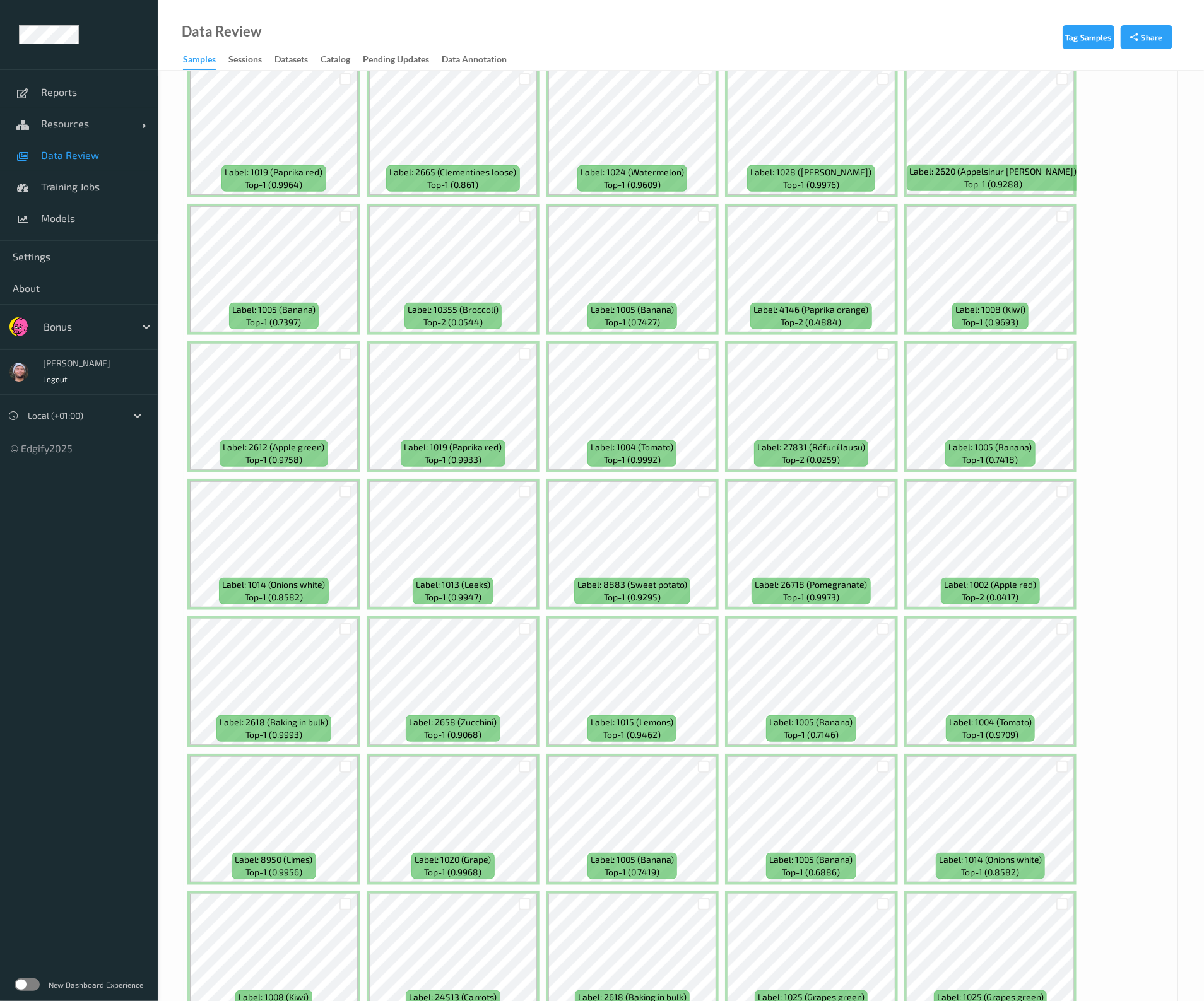
type input "*"
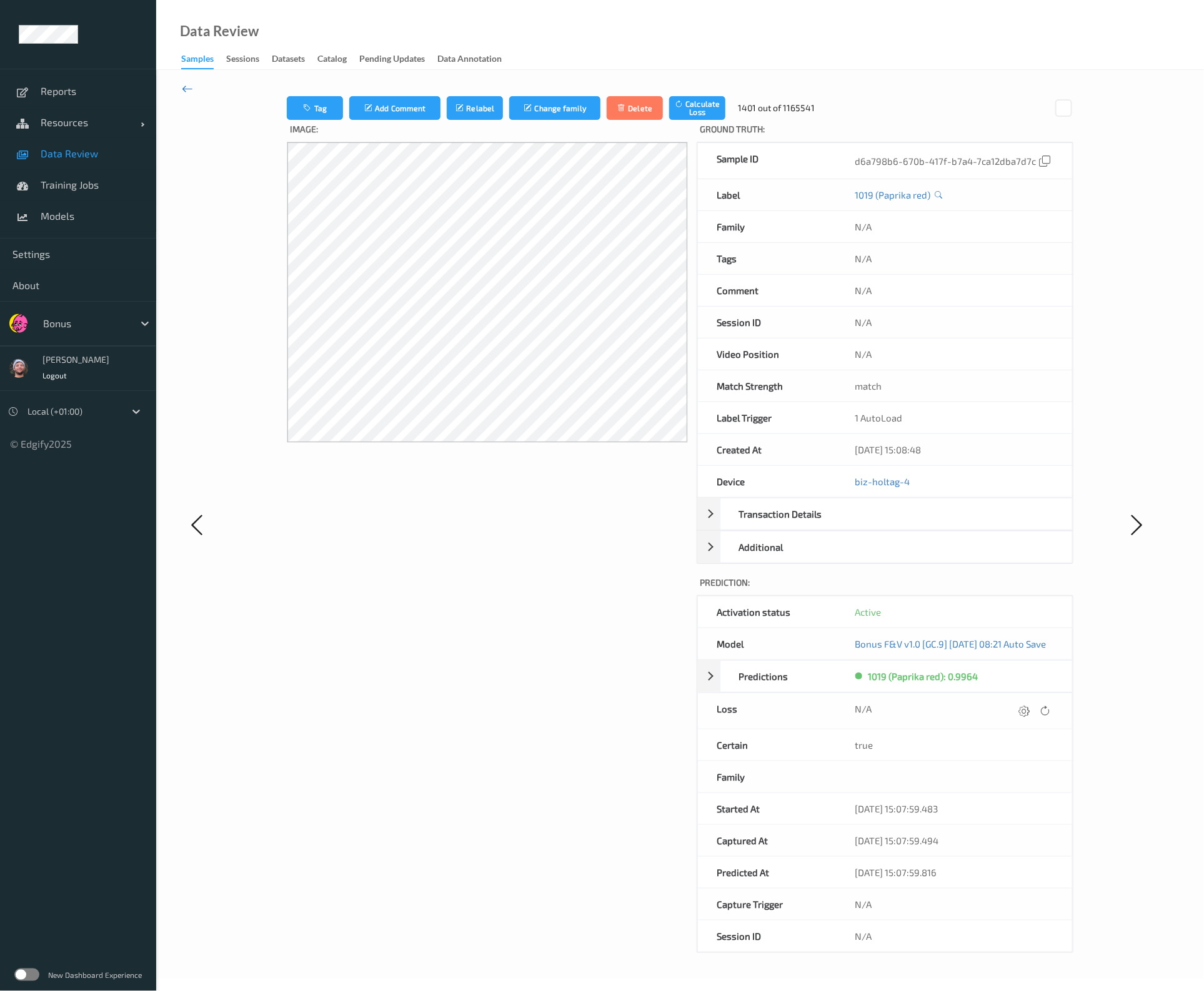
click at [189, 90] on icon at bounding box center [187, 89] width 11 height 14
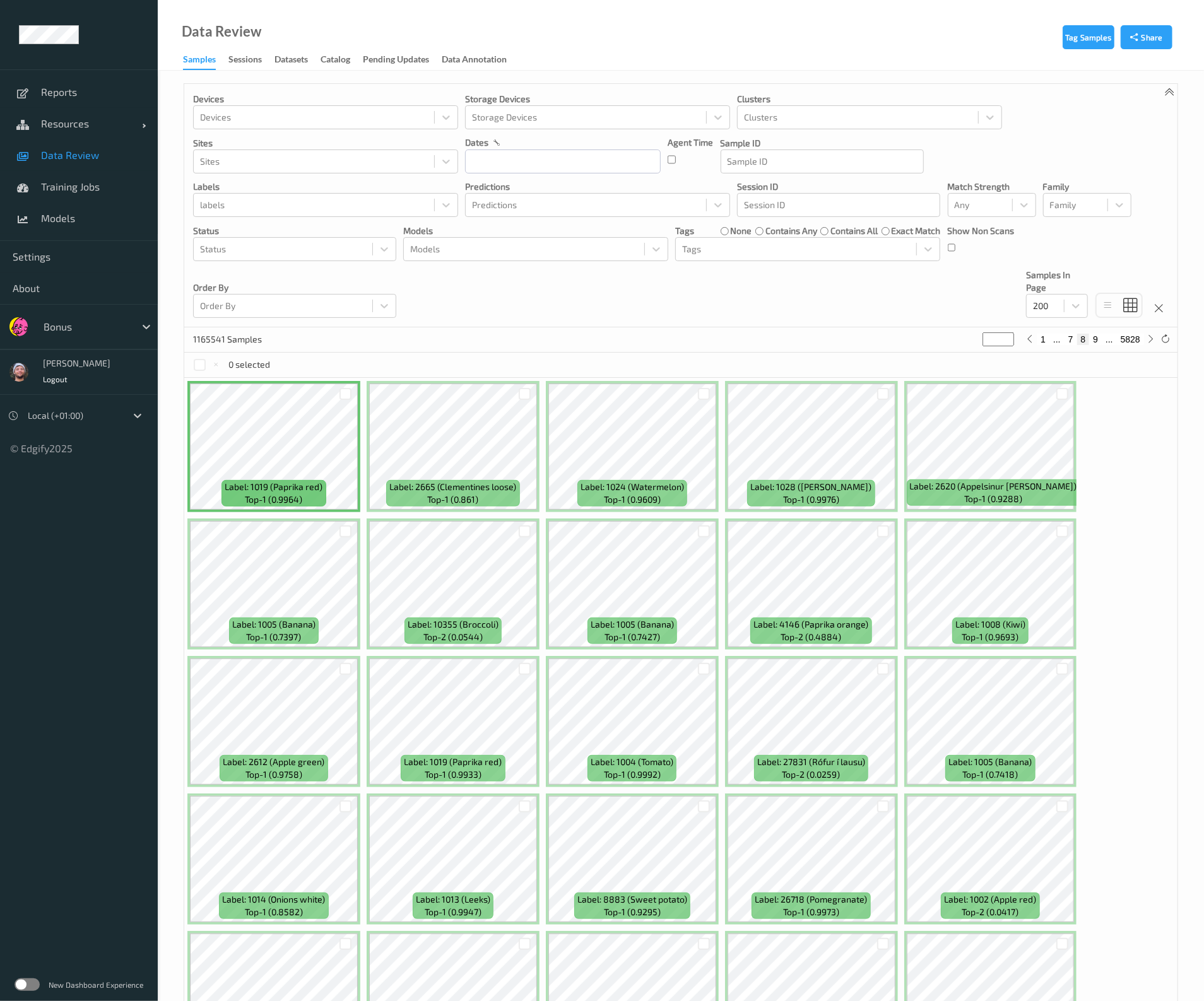
drag, startPoint x: 991, startPoint y: 337, endPoint x: 972, endPoint y: 335, distance: 19.1
click at [972, 335] on div "1165541 Samples * 1 ... 7 8 9 ... 5828" at bounding box center [681, 340] width 994 height 26
type input "*"
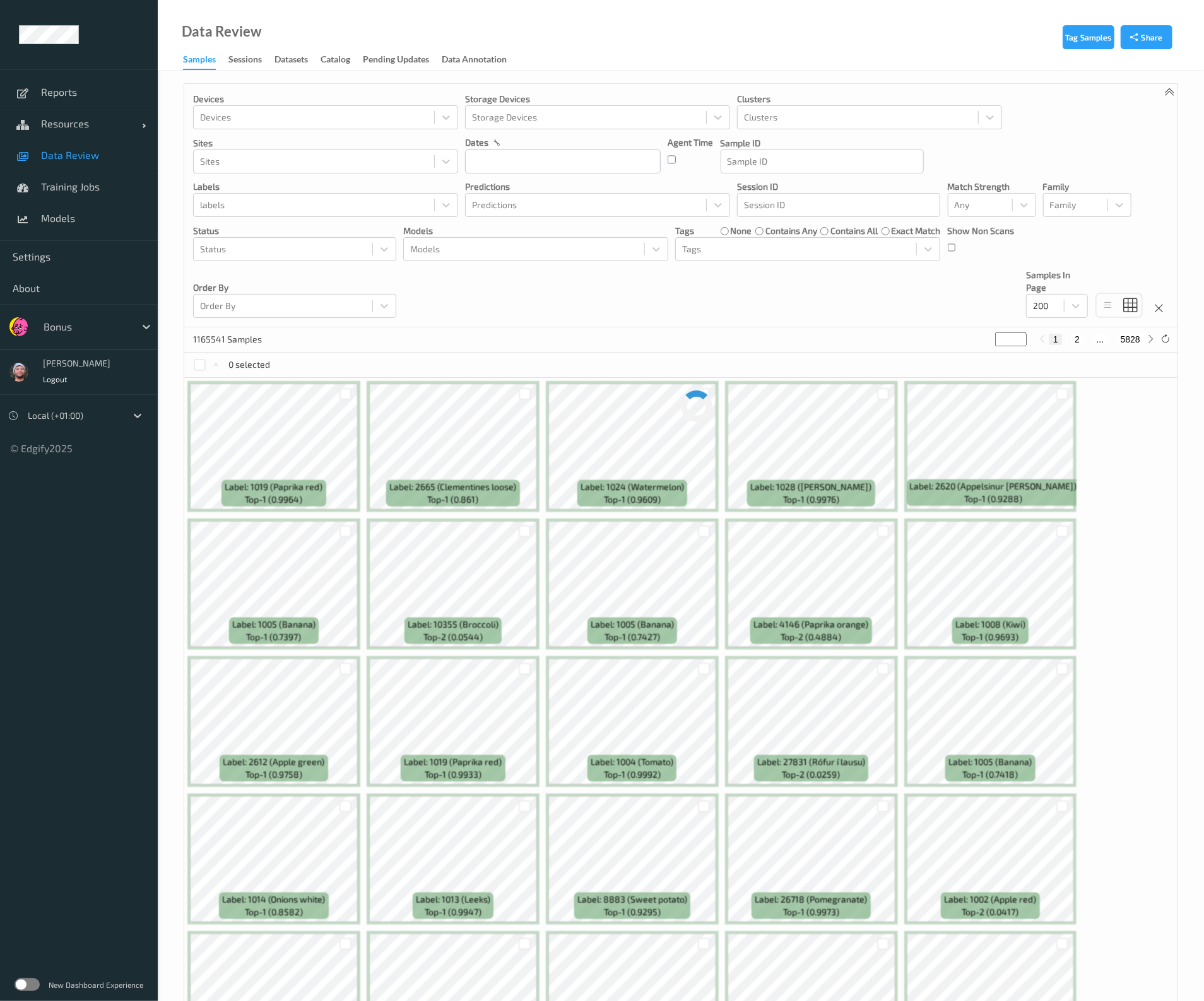
type input "**"
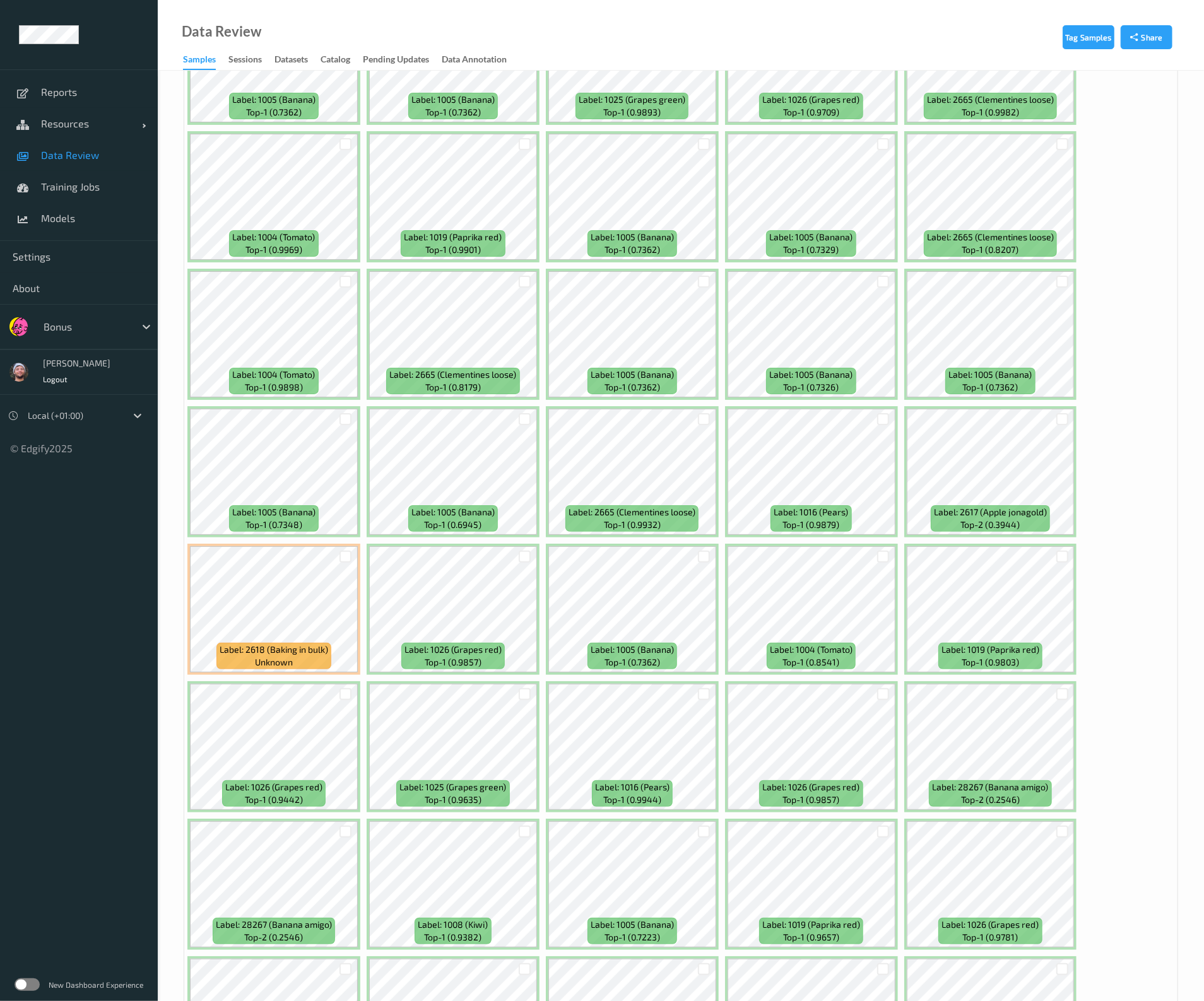
scroll to position [4895, 0]
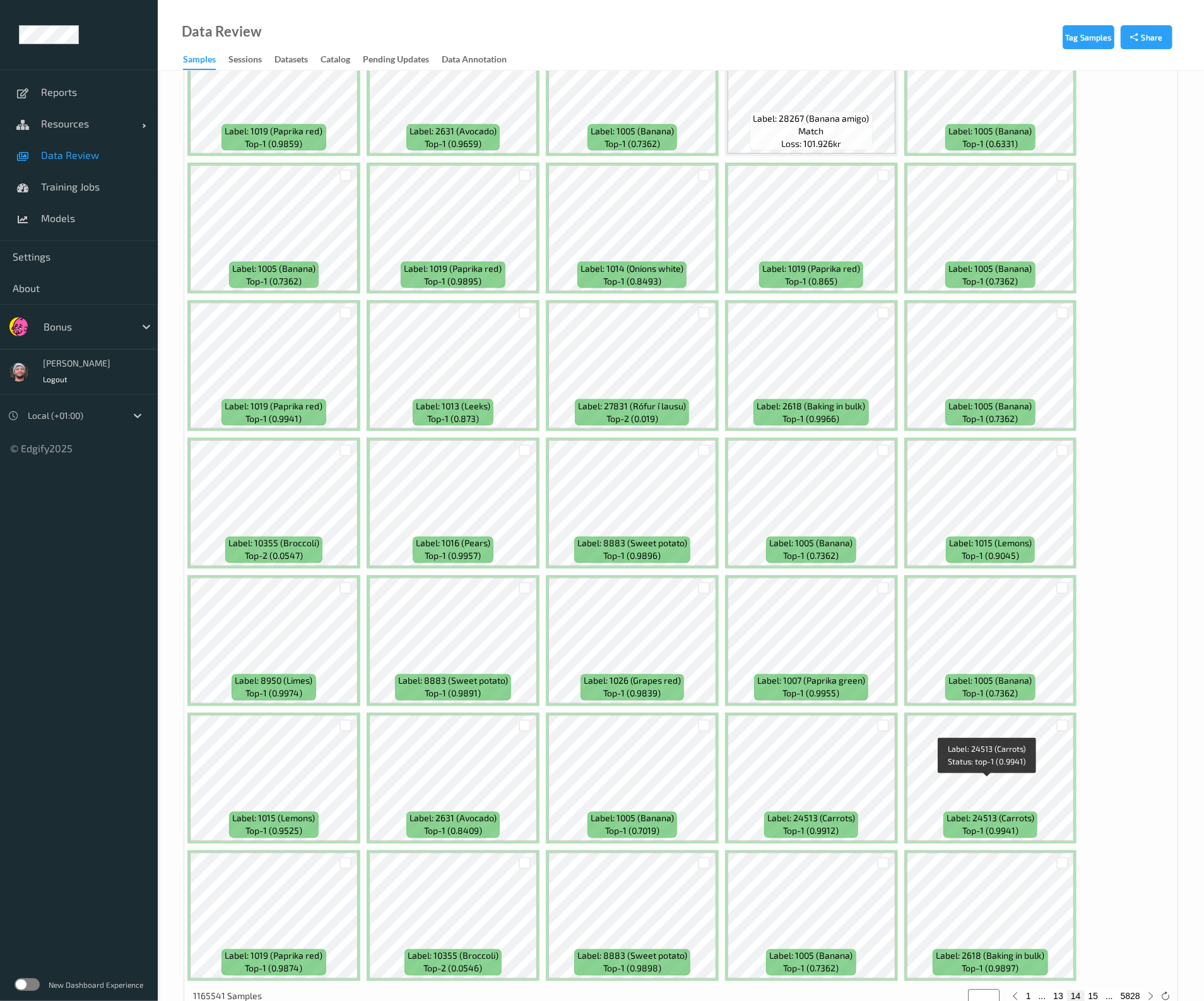
type input "**"
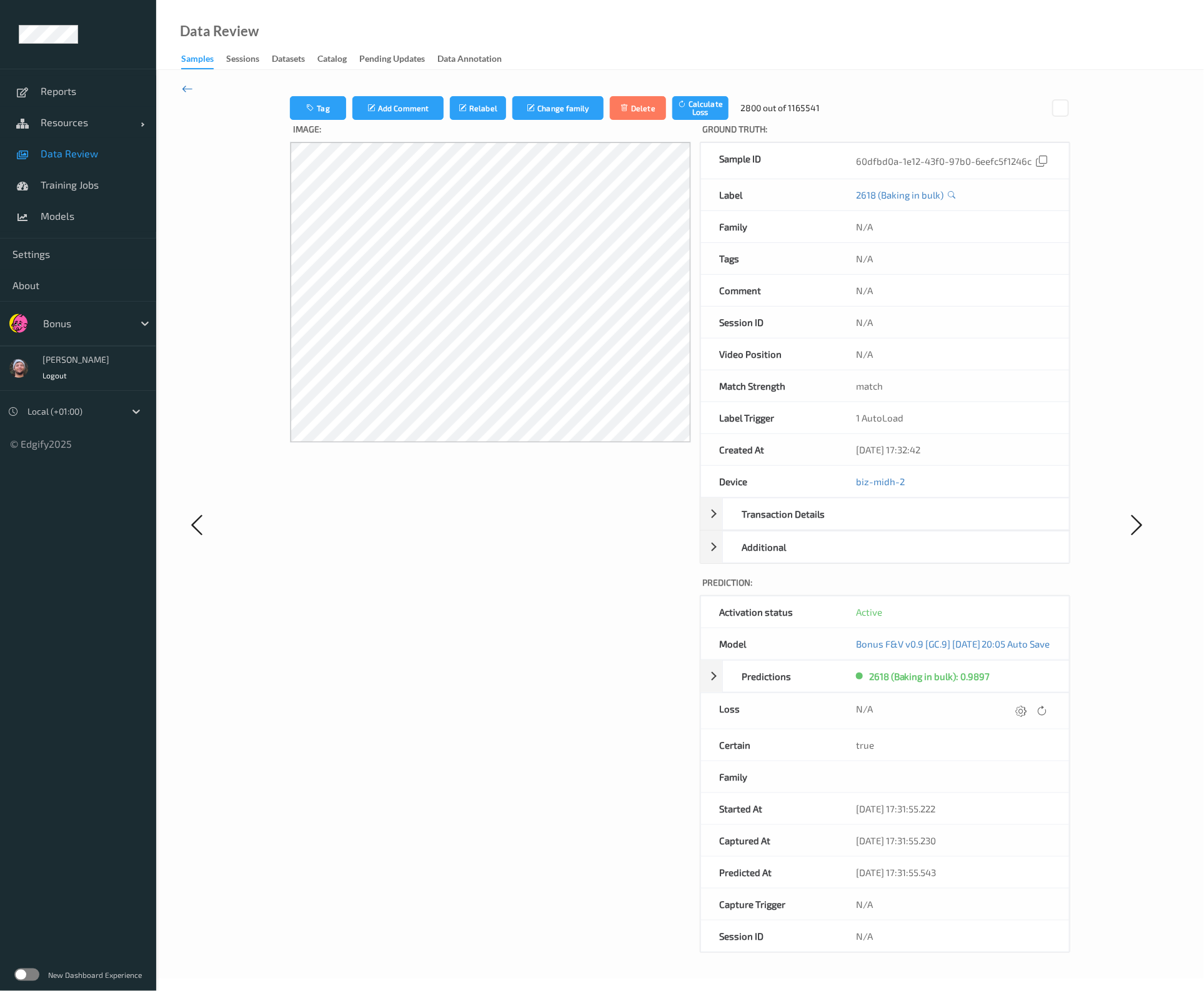
click at [185, 83] on icon at bounding box center [187, 89] width 11 height 14
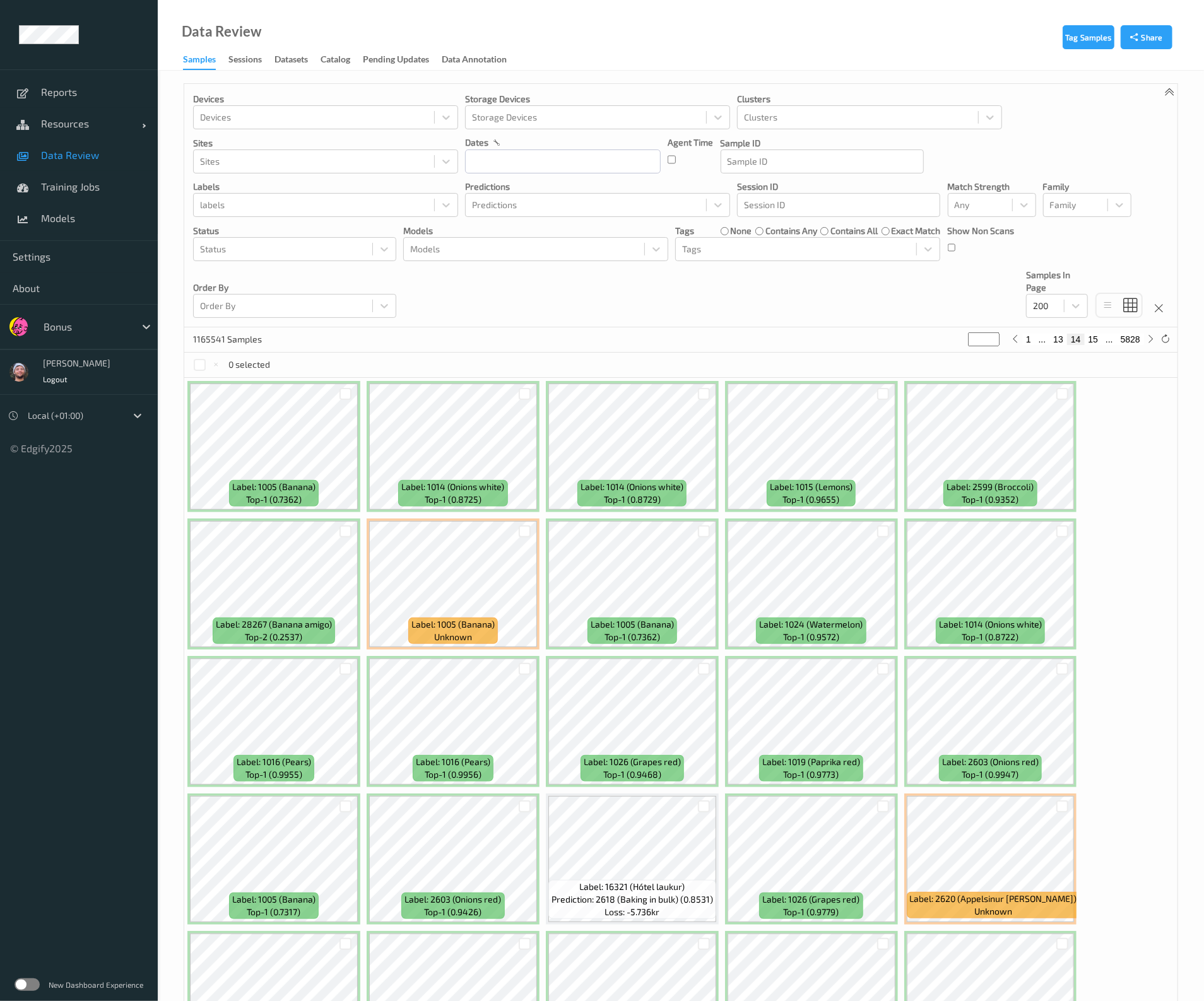
click at [978, 342] on input "**" at bounding box center [984, 339] width 32 height 14
type input "**"
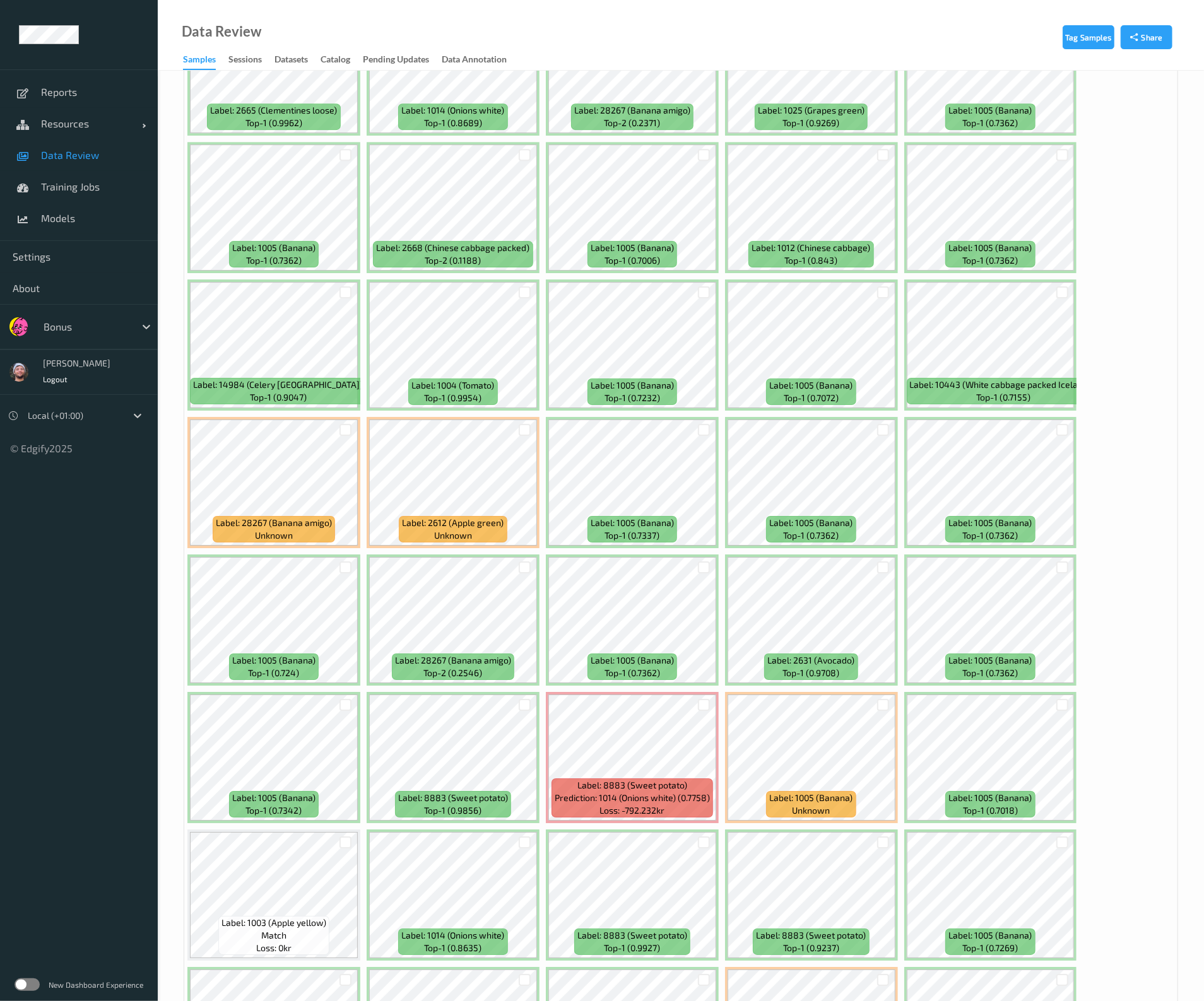
scroll to position [4895, 0]
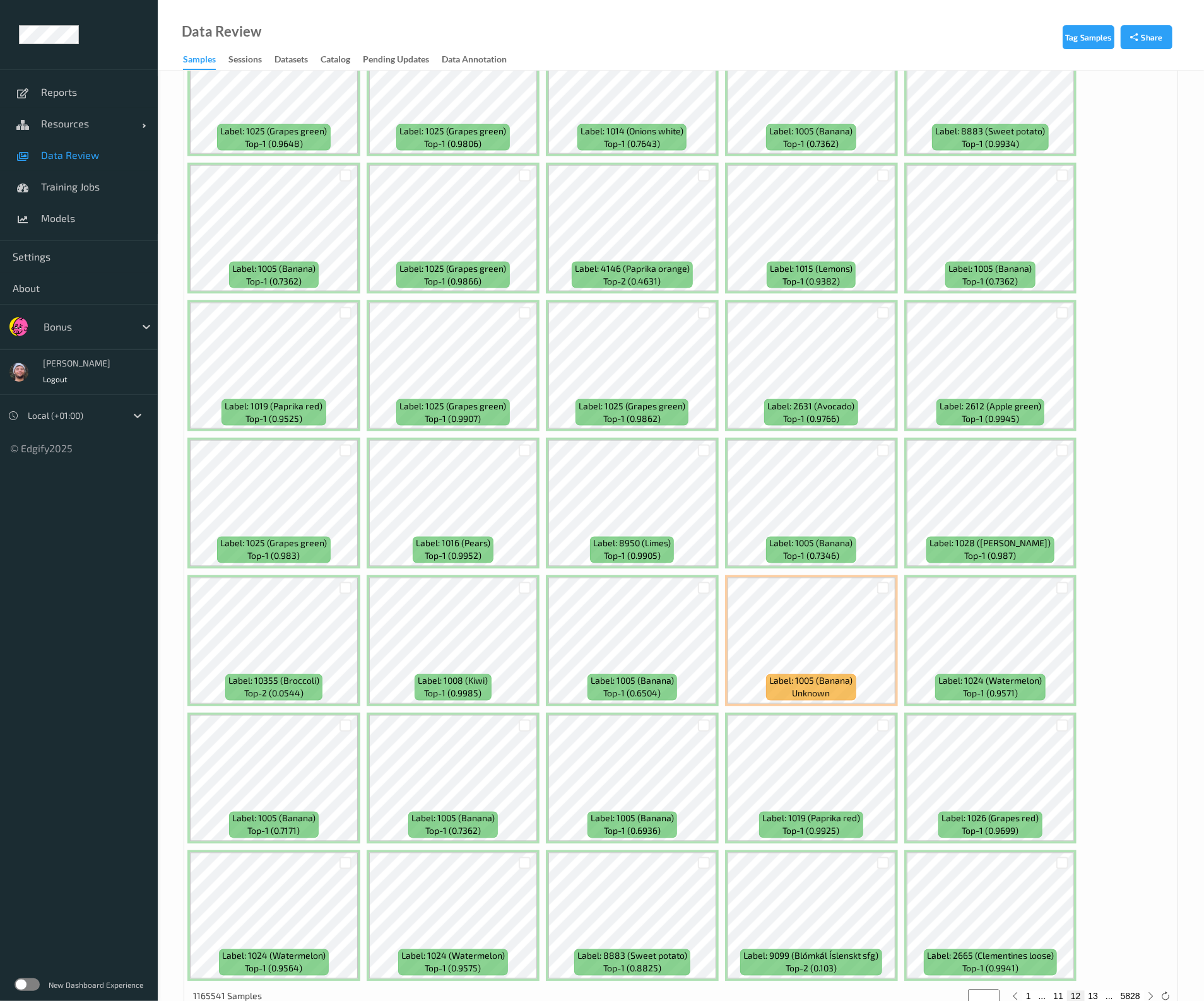
type input "**"
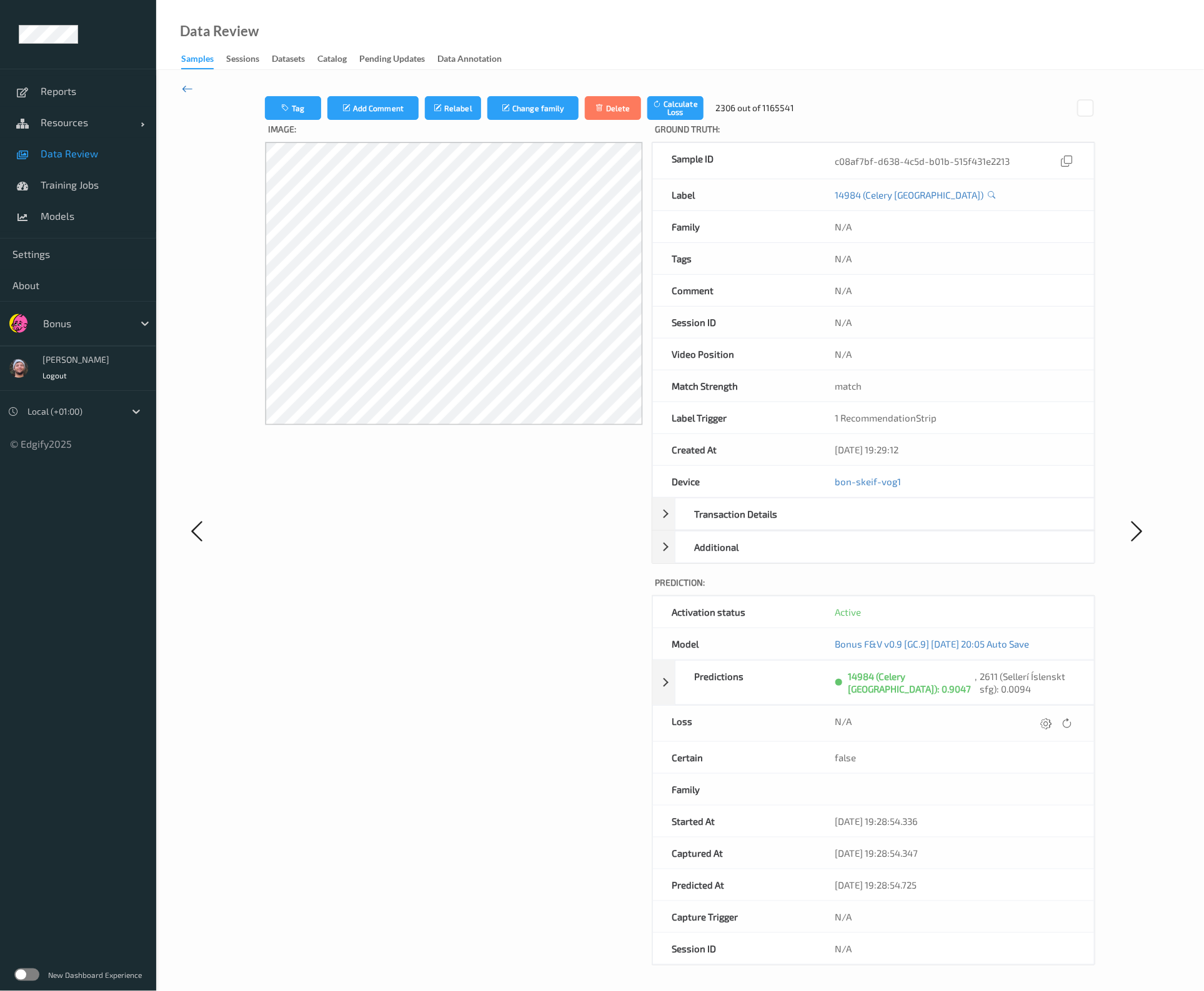
click at [190, 86] on icon at bounding box center [187, 89] width 11 height 14
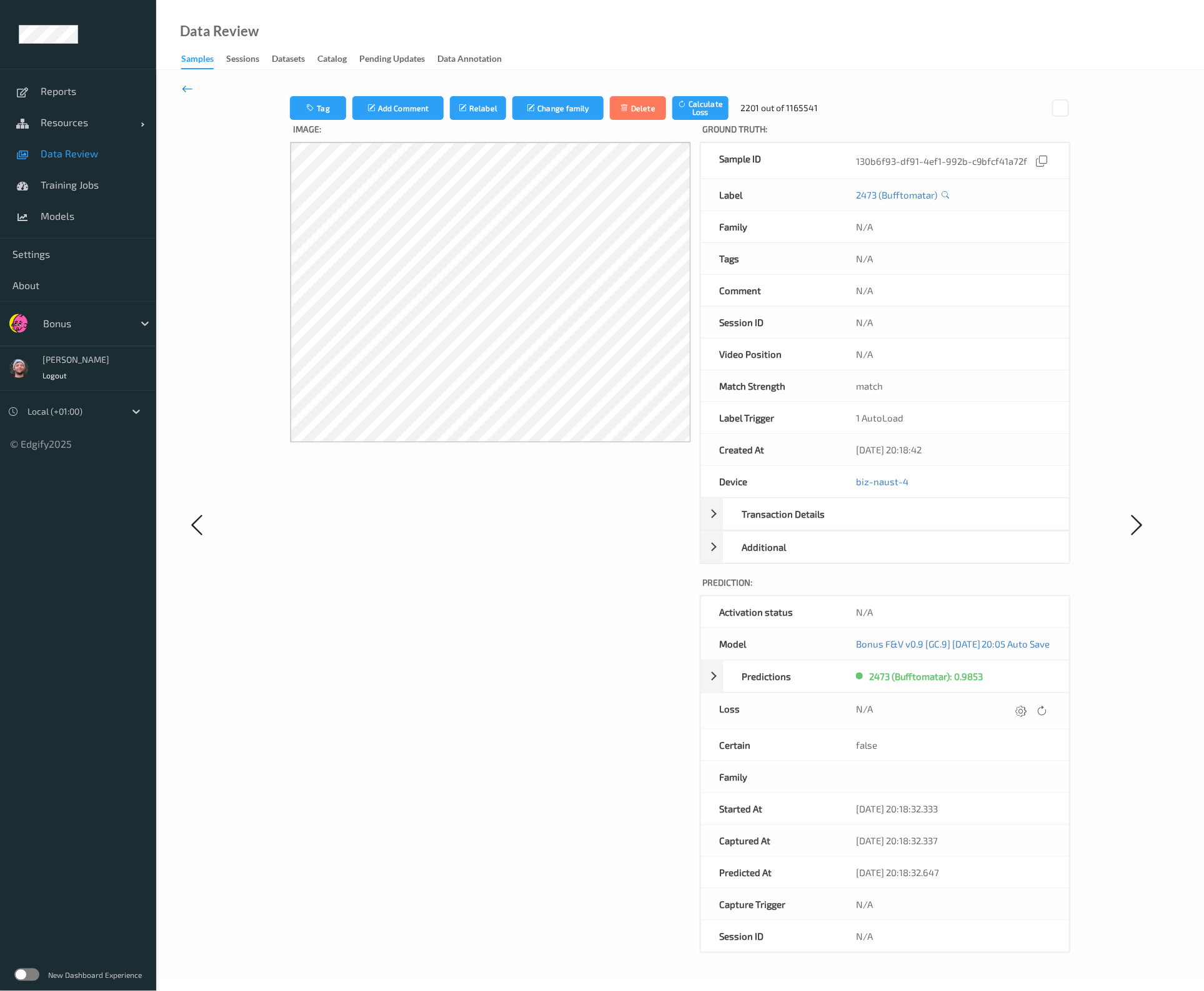
click at [187, 83] on icon at bounding box center [187, 89] width 11 height 14
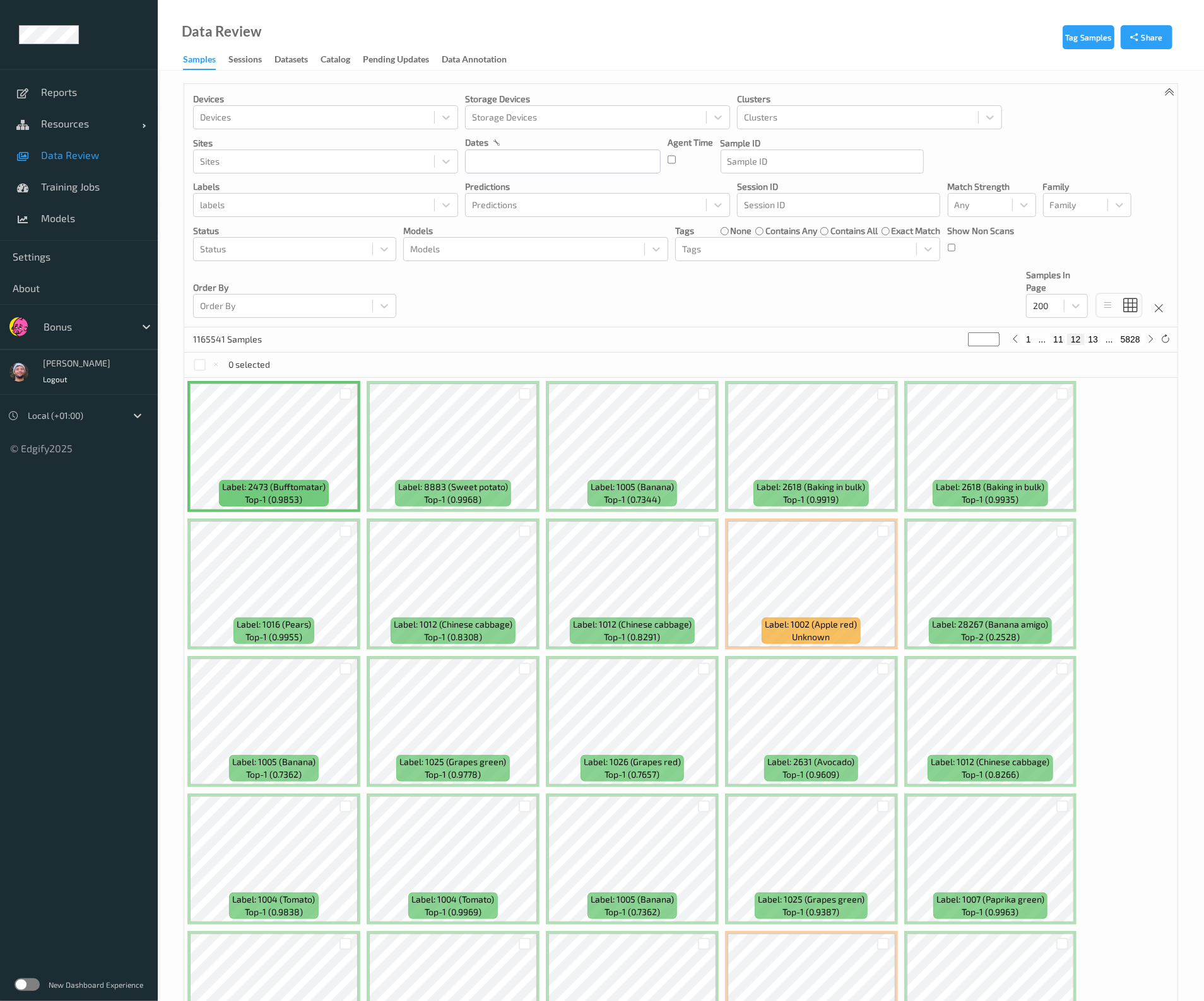
click at [1062, 341] on button "11" at bounding box center [1058, 339] width 18 height 11
type input "**"
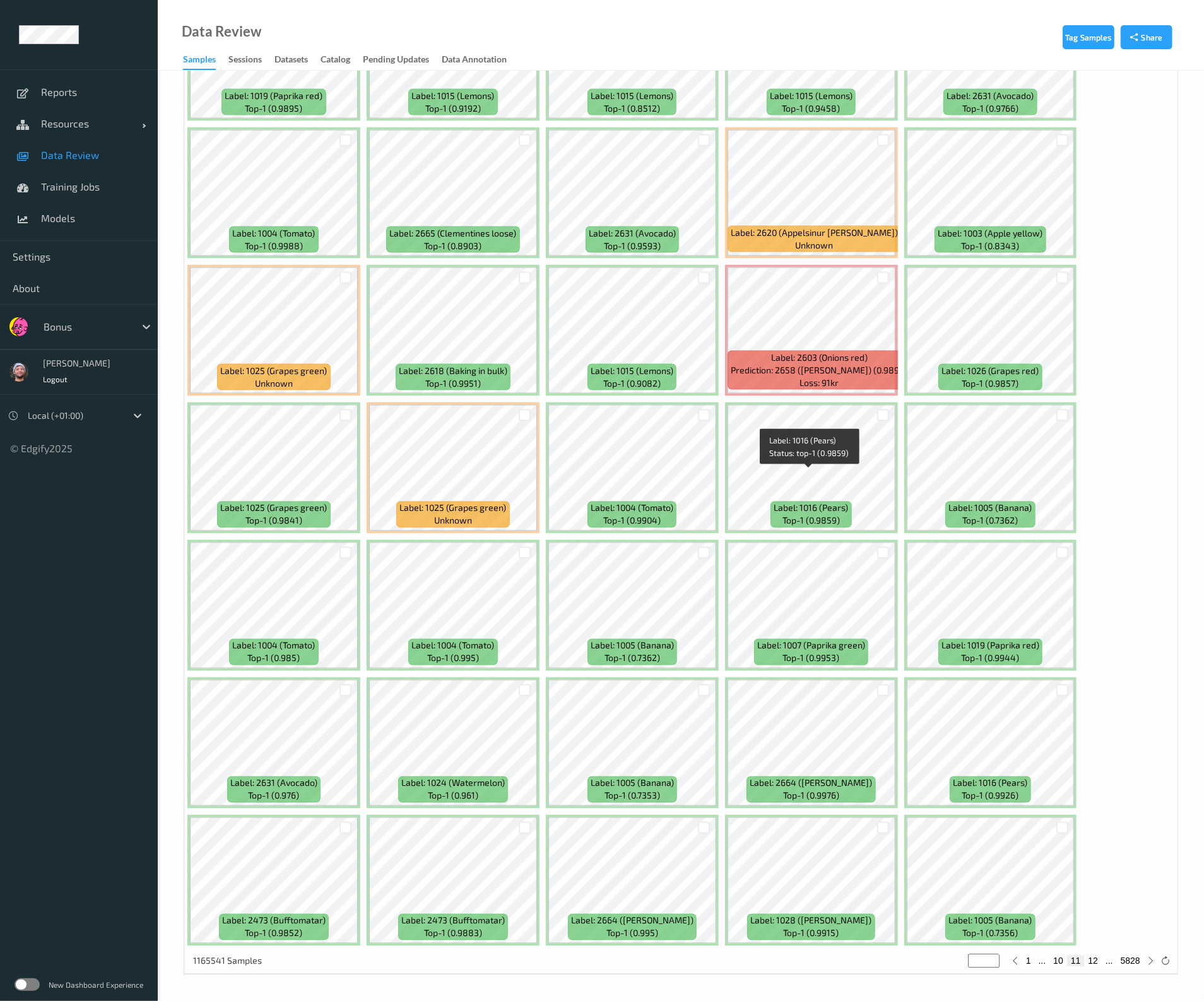
scroll to position [4895, 0]
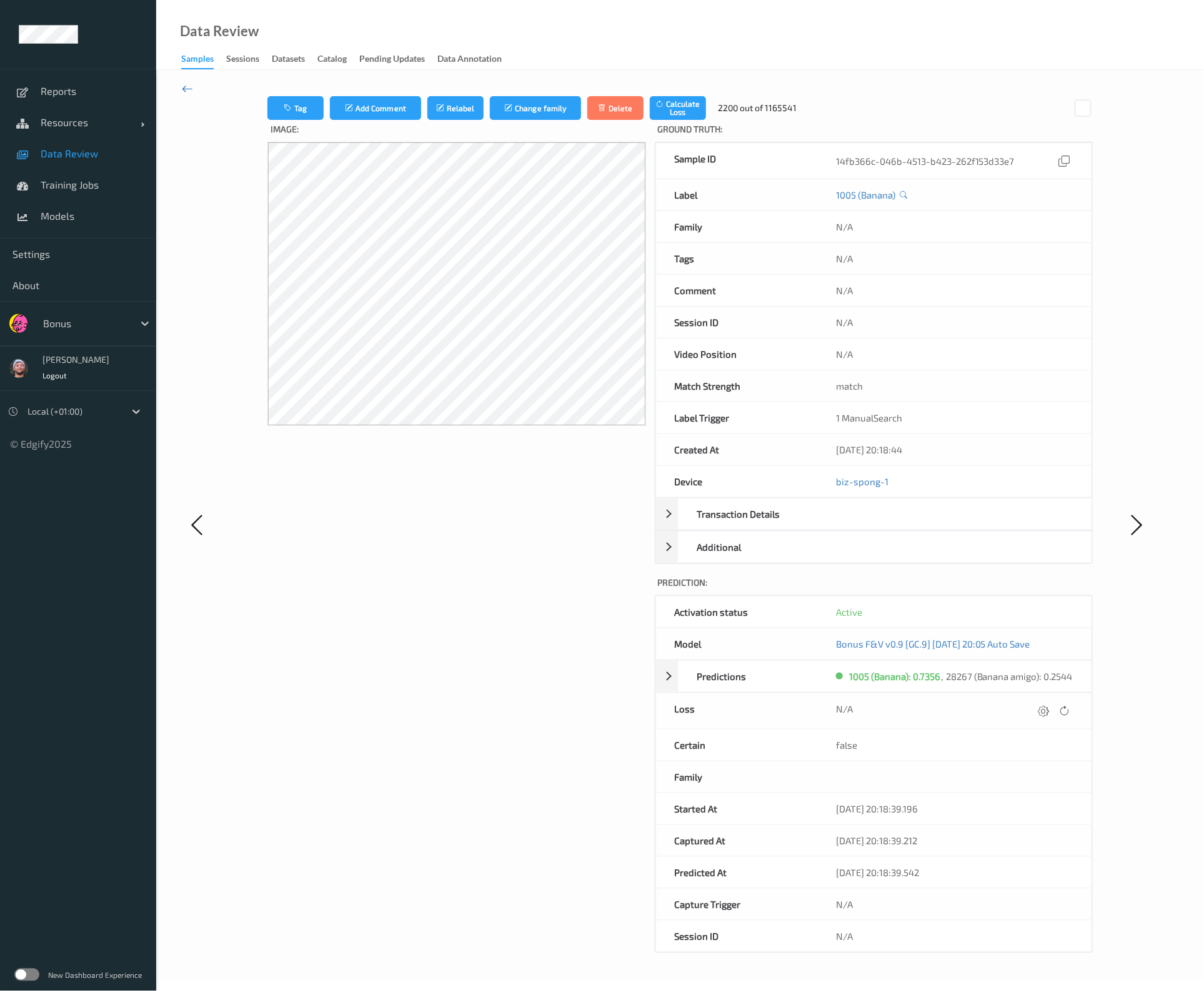
click at [185, 88] on icon at bounding box center [187, 89] width 11 height 14
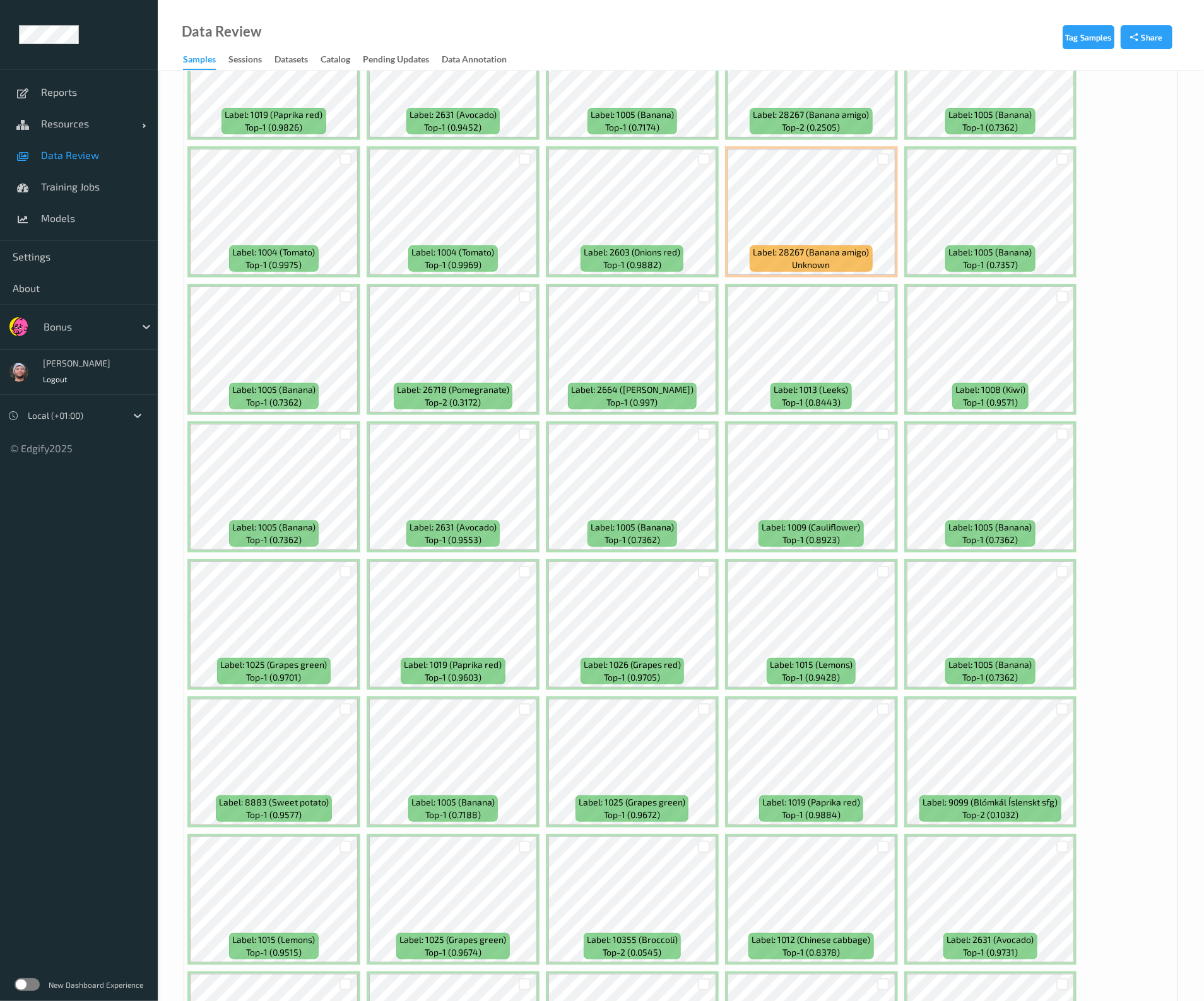
scroll to position [3791, 0]
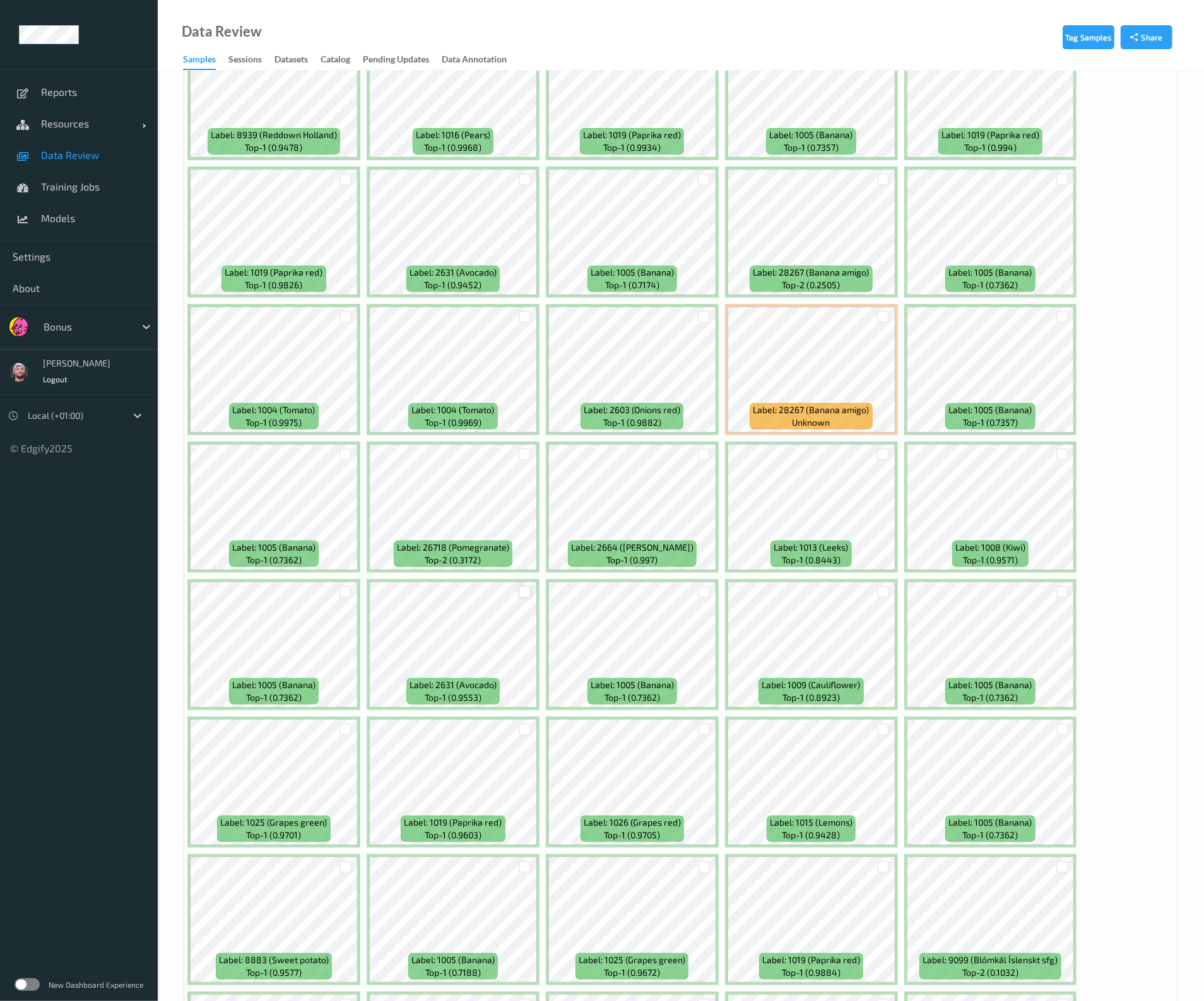
click at [521, 586] on div at bounding box center [524, 592] width 12 height 12
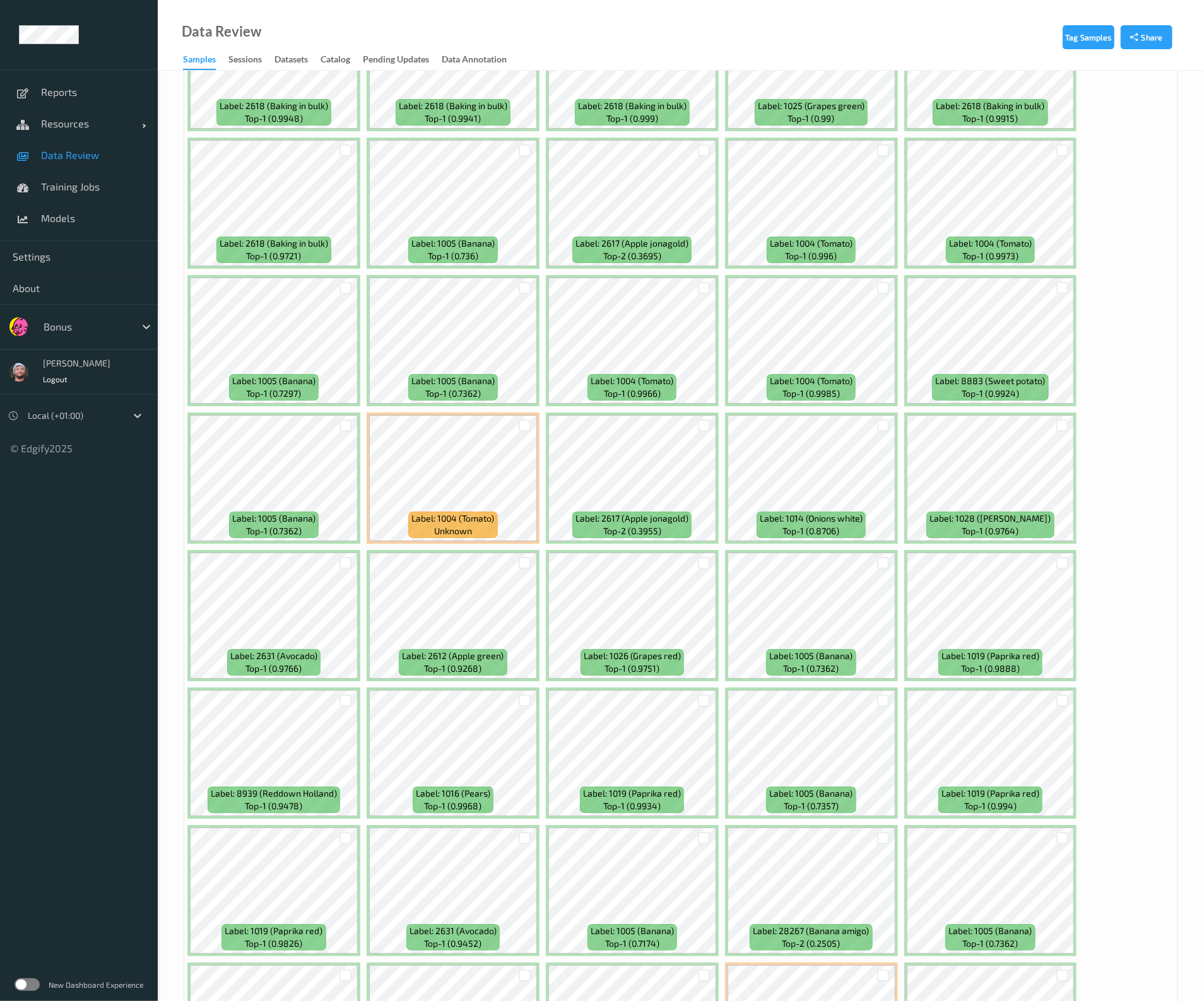
scroll to position [3002, 0]
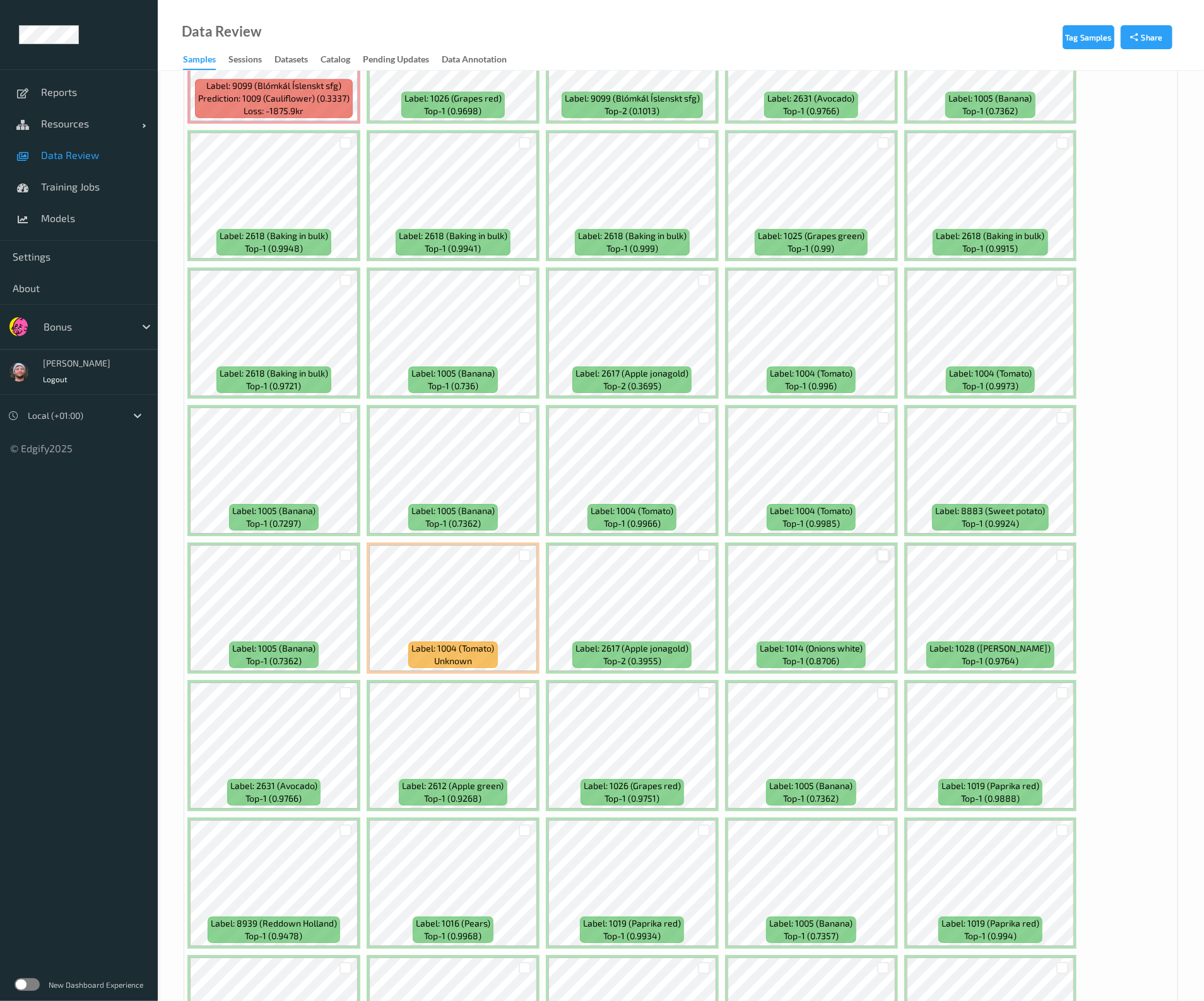
click at [884, 550] on div at bounding box center [883, 555] width 12 height 12
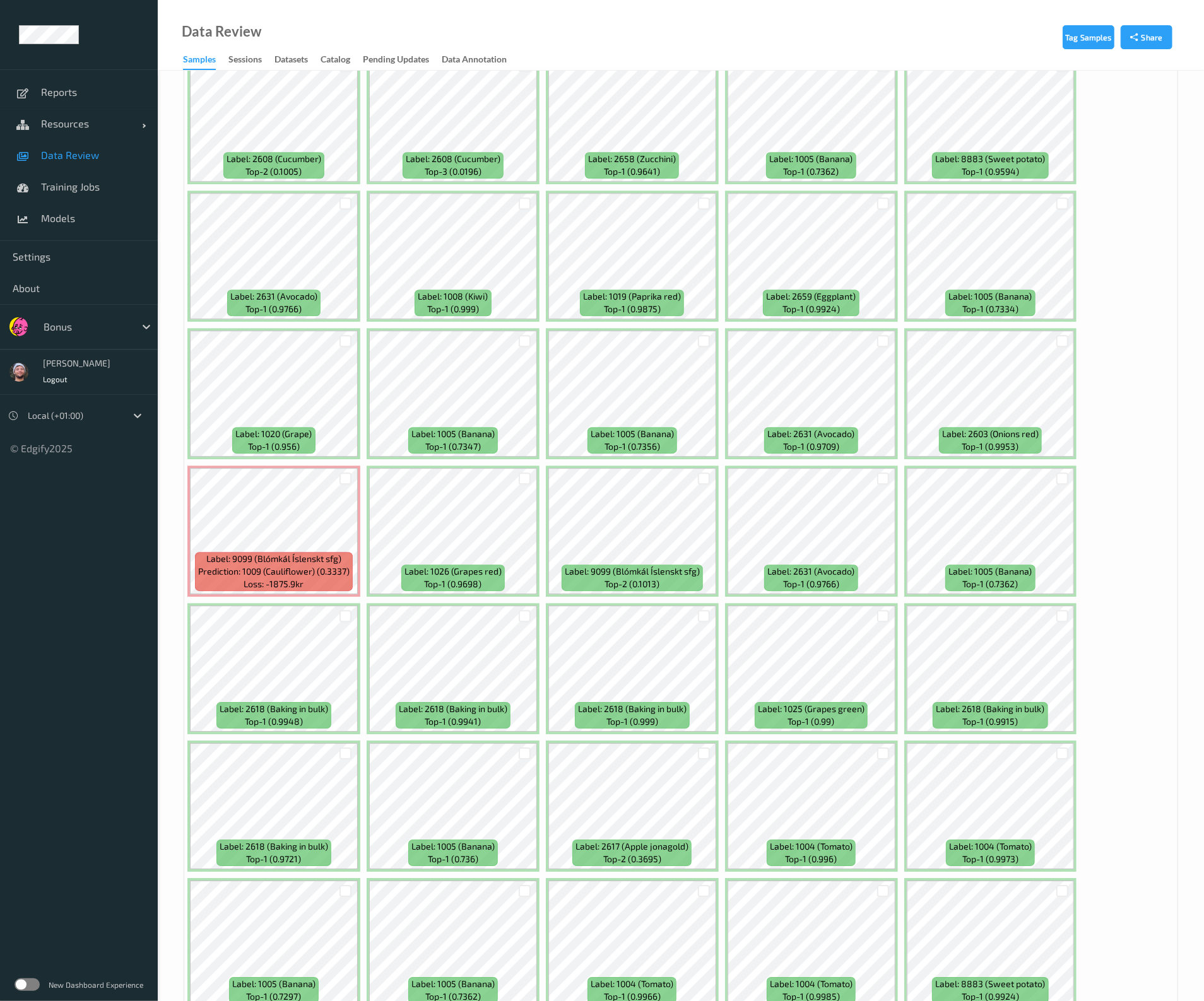
scroll to position [2213, 0]
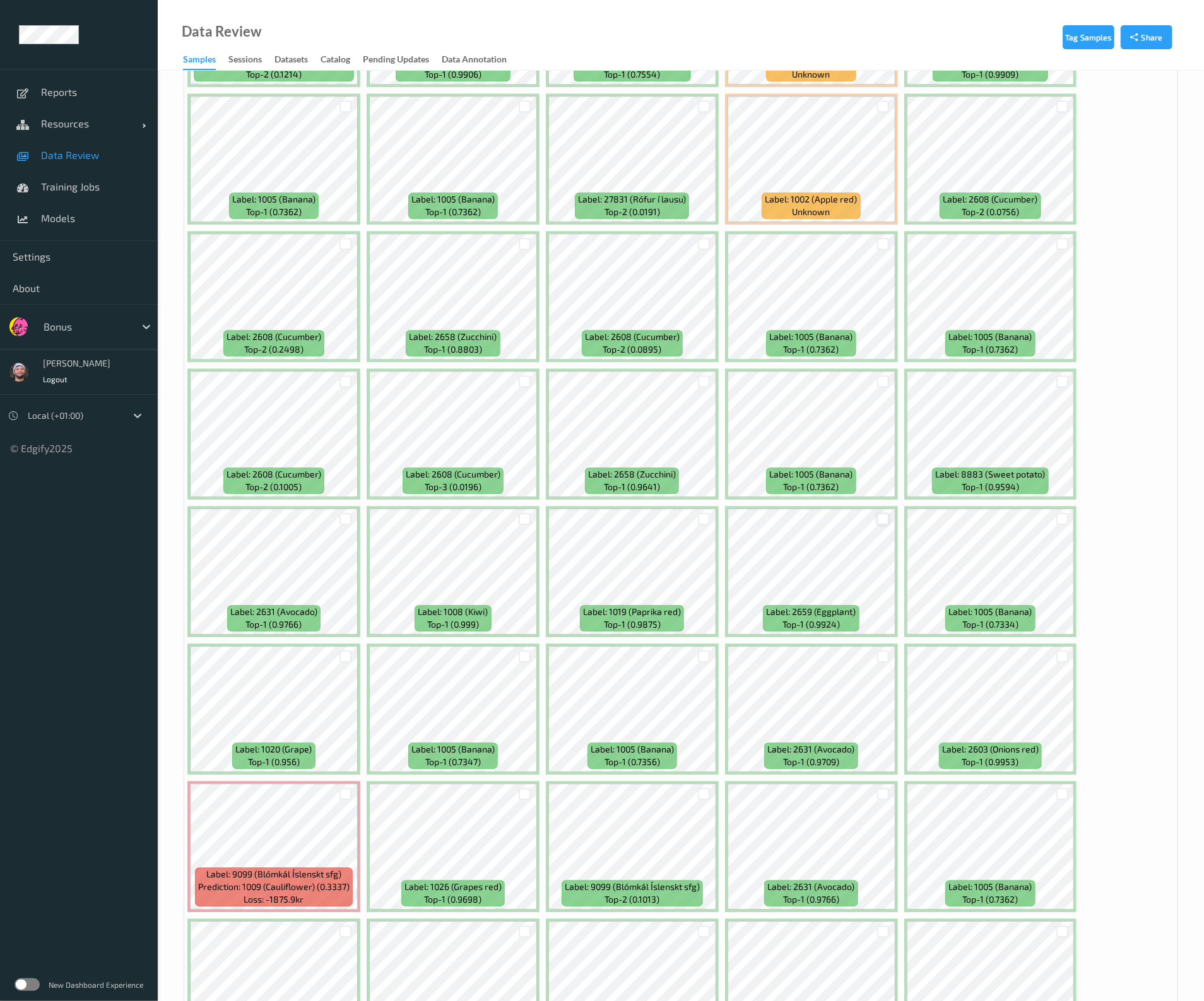
click at [877, 513] on div at bounding box center [883, 519] width 12 height 12
click at [877, 375] on div at bounding box center [883, 381] width 12 height 12
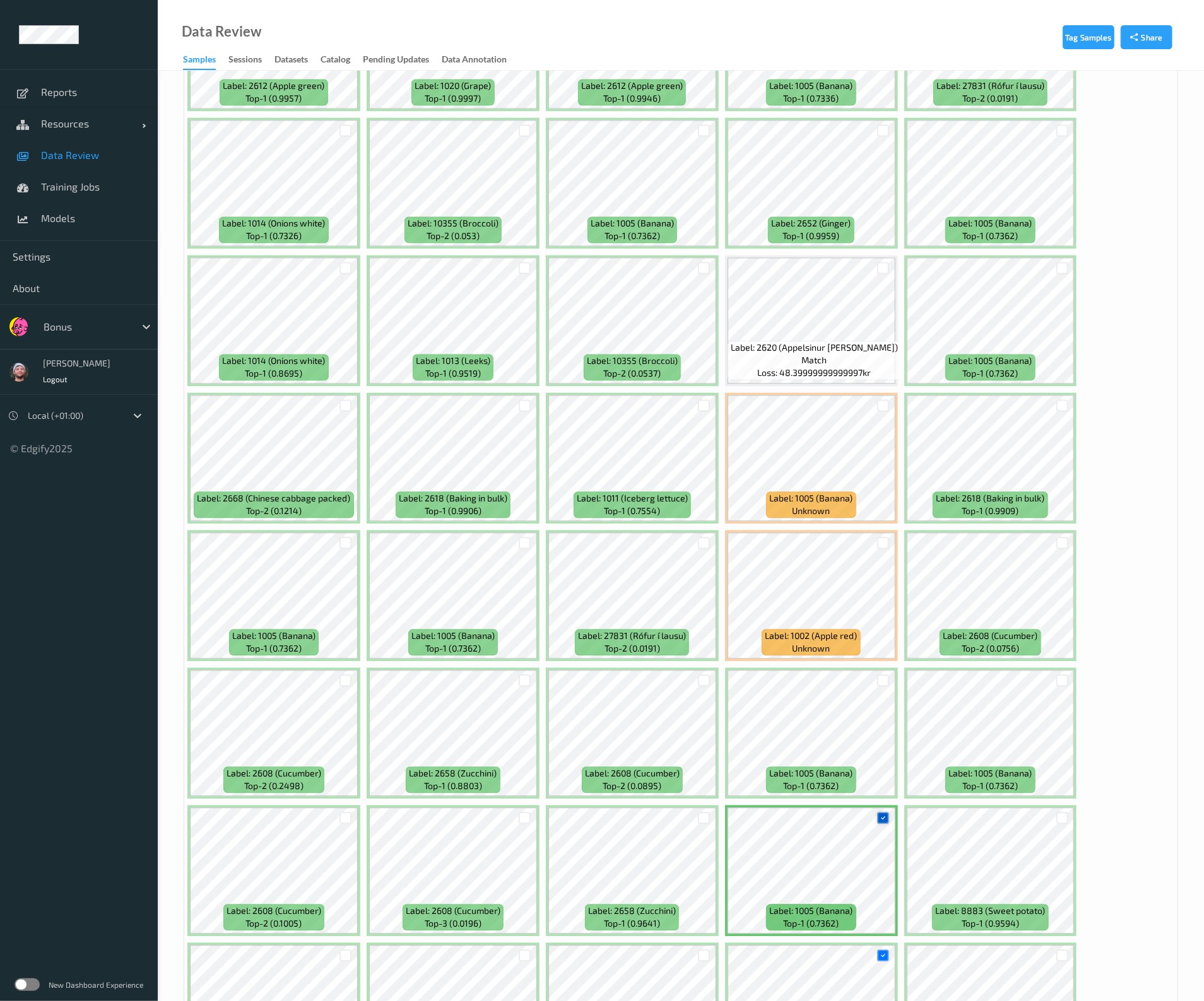
scroll to position [1661, 0]
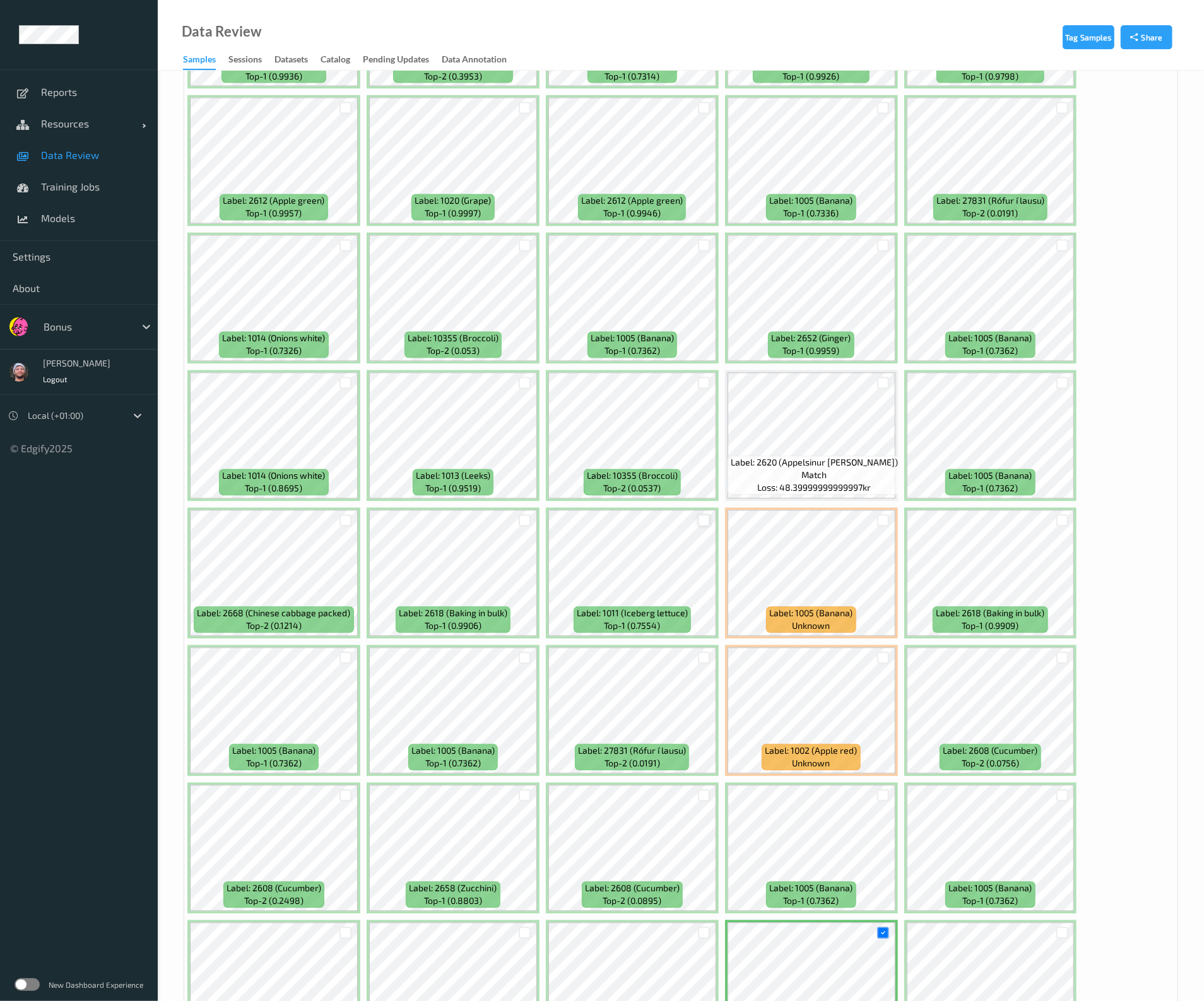
click at [698, 515] on div at bounding box center [704, 521] width 12 height 12
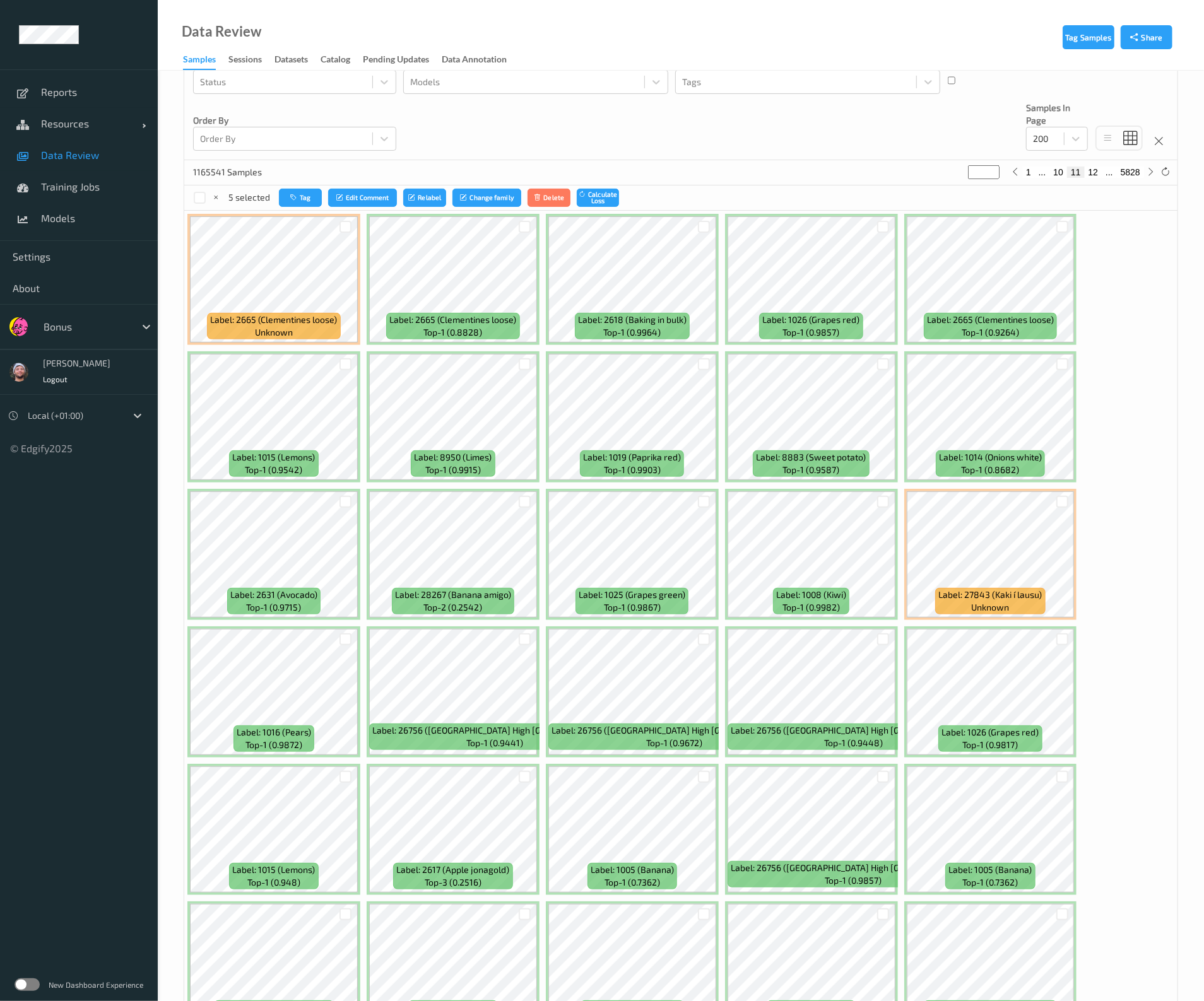
scroll to position [5, 0]
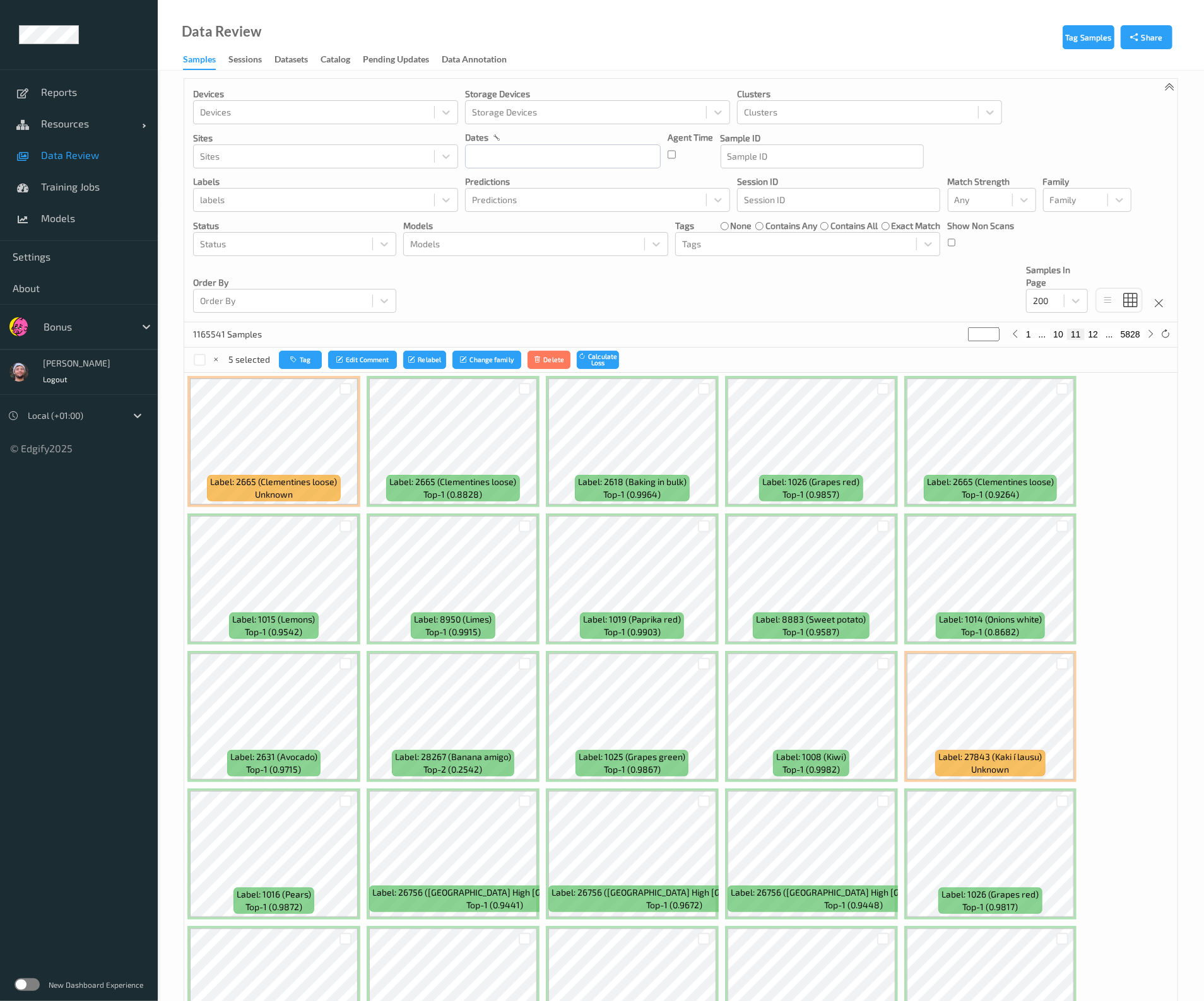
click at [1060, 330] on button "10" at bounding box center [1058, 334] width 18 height 11
type input "**"
